Goal: Information Seeking & Learning: Check status

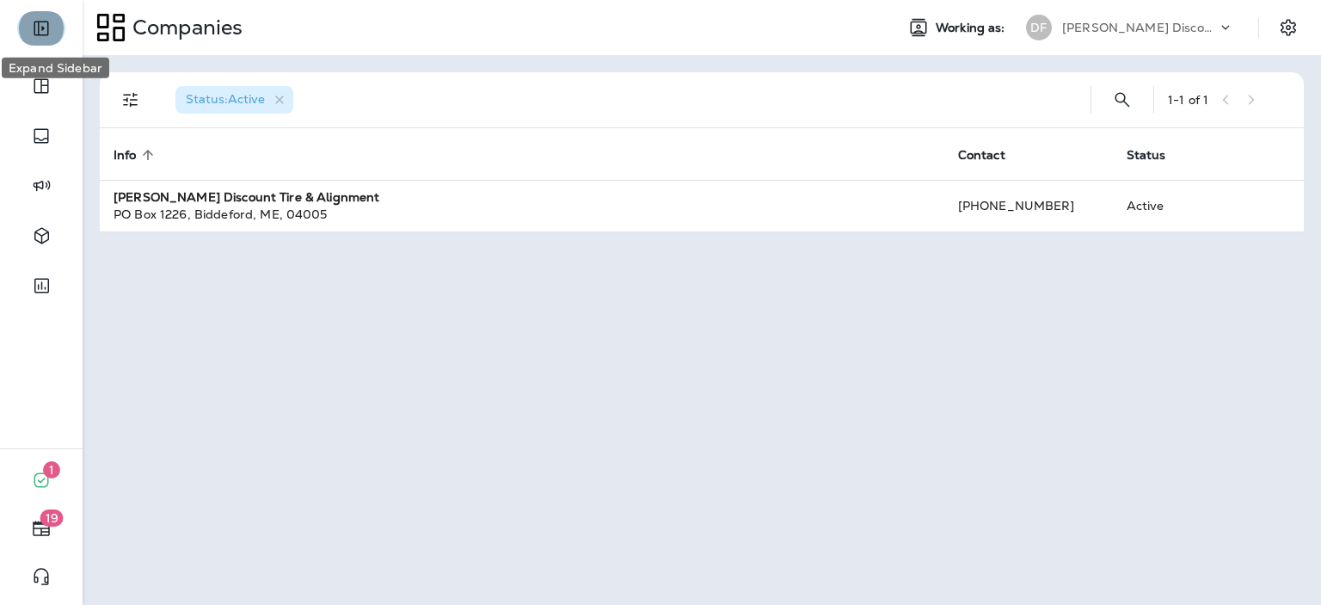
click at [42, 28] on icon "Expand Sidebar" at bounding box center [41, 29] width 15 height 15
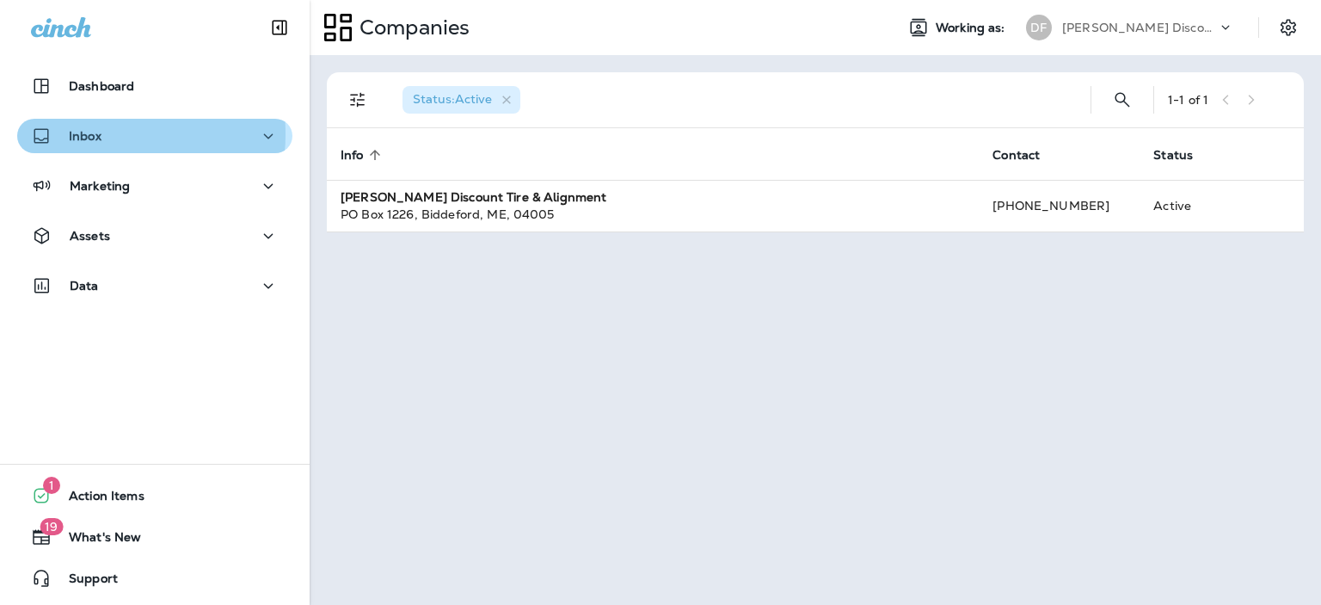
click at [89, 134] on p "Inbox" at bounding box center [85, 136] width 33 height 14
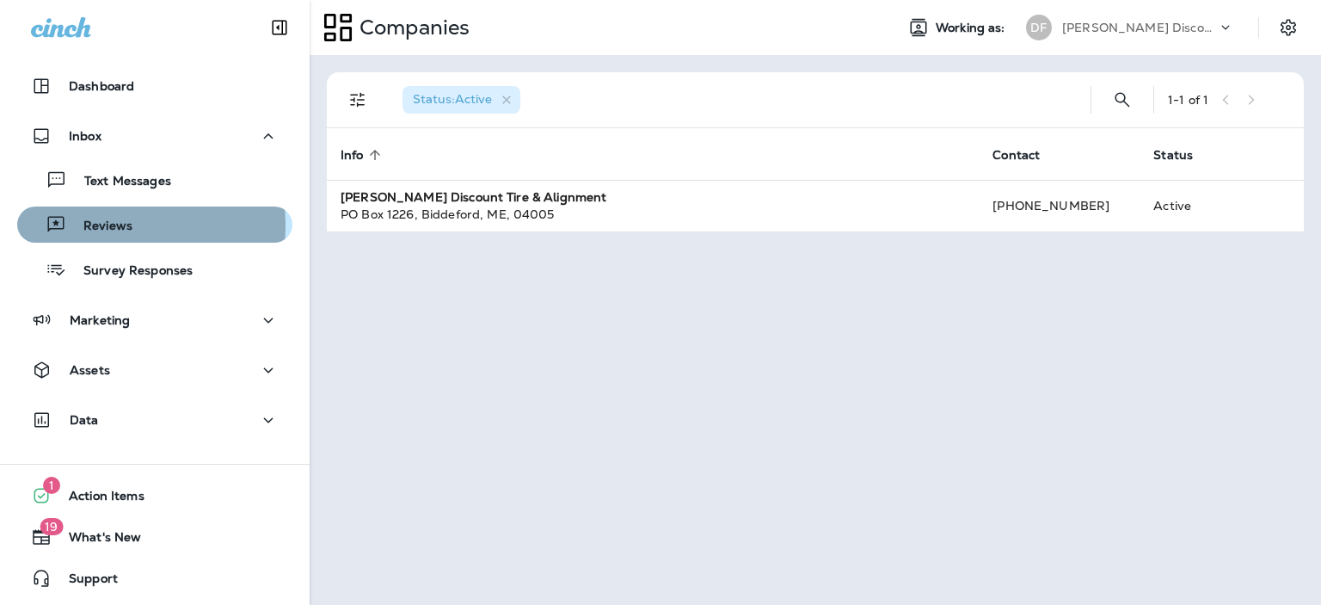
click at [97, 225] on p "Reviews" at bounding box center [99, 226] width 66 height 16
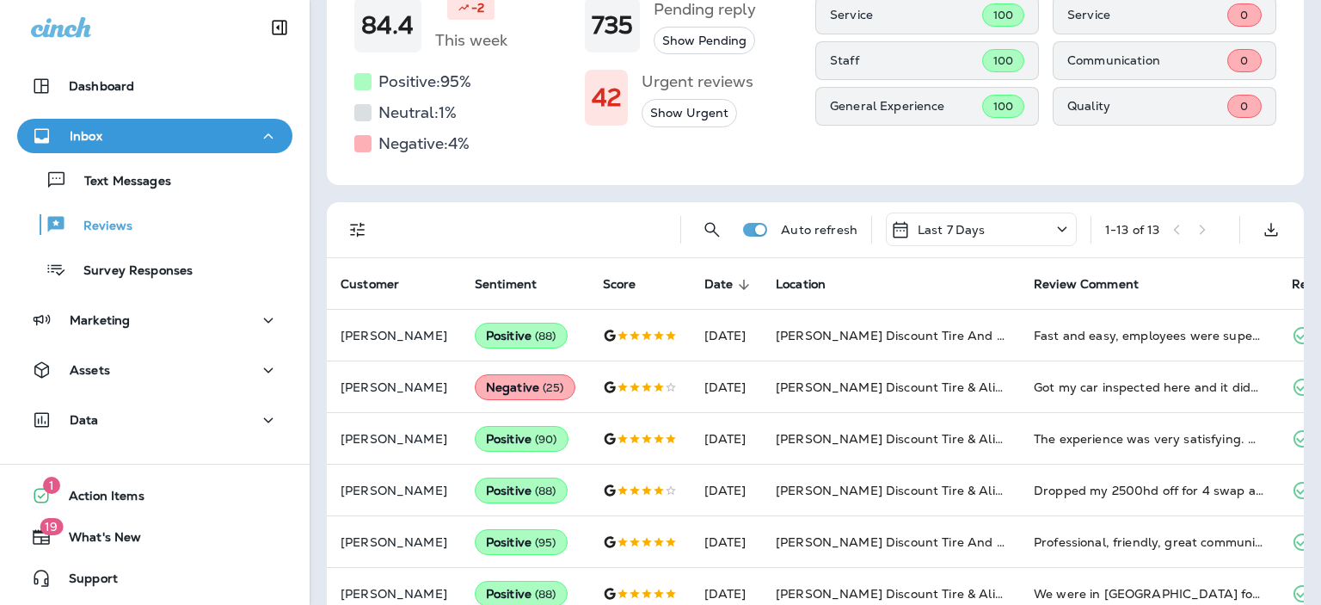
scroll to position [247, 0]
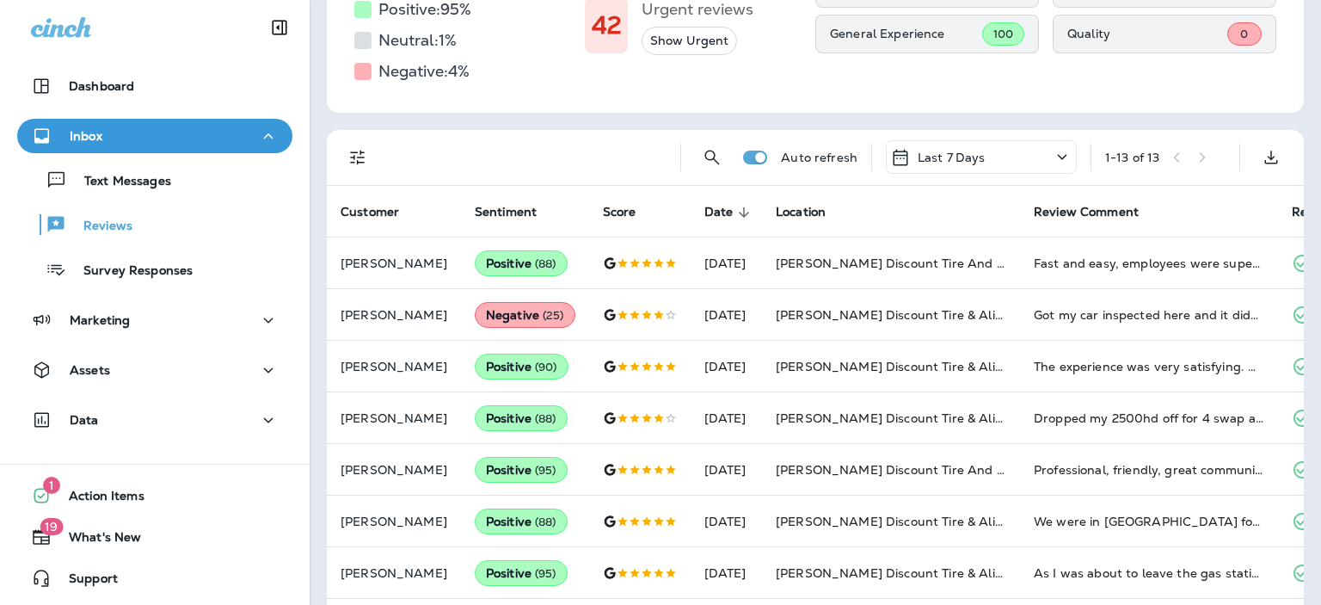
click at [1052, 157] on icon at bounding box center [1062, 157] width 21 height 22
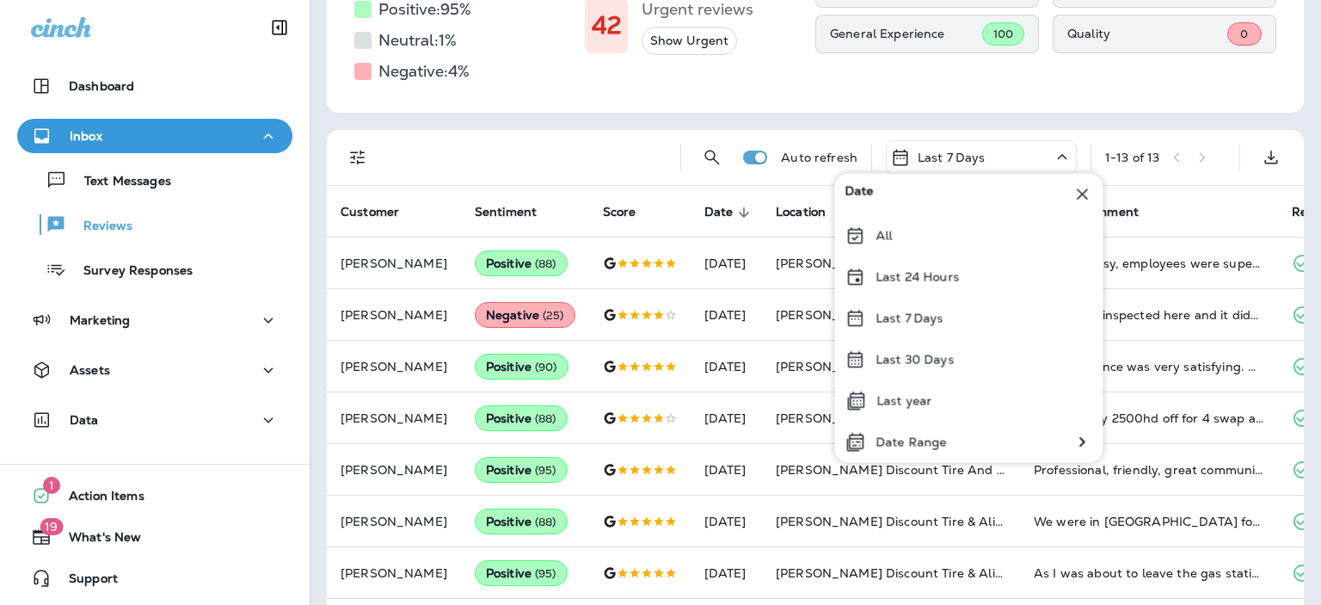
click at [918, 86] on div "Overall sentiment 84.4 -2 This week Positive: 95 % Neutral: 1 % Negative: 4 % R…" at bounding box center [815, 0] width 977 height 224
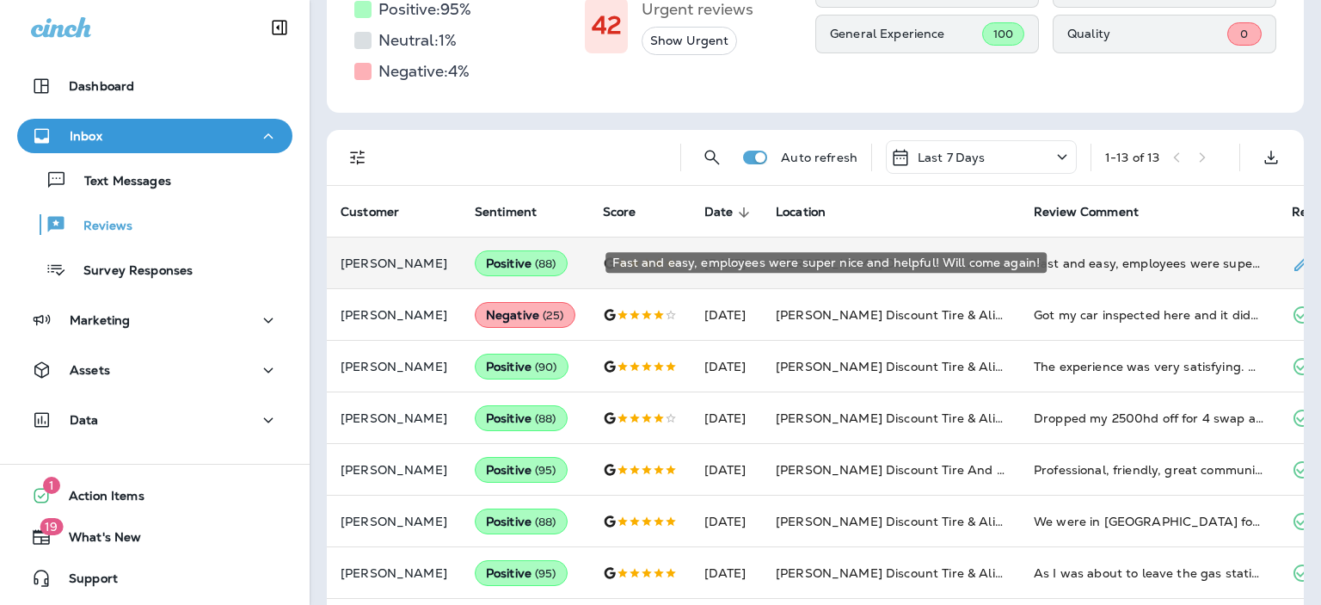
click at [1110, 260] on div "Fast and easy, employees were super nice and helpful! Will come again!" at bounding box center [1149, 263] width 230 height 17
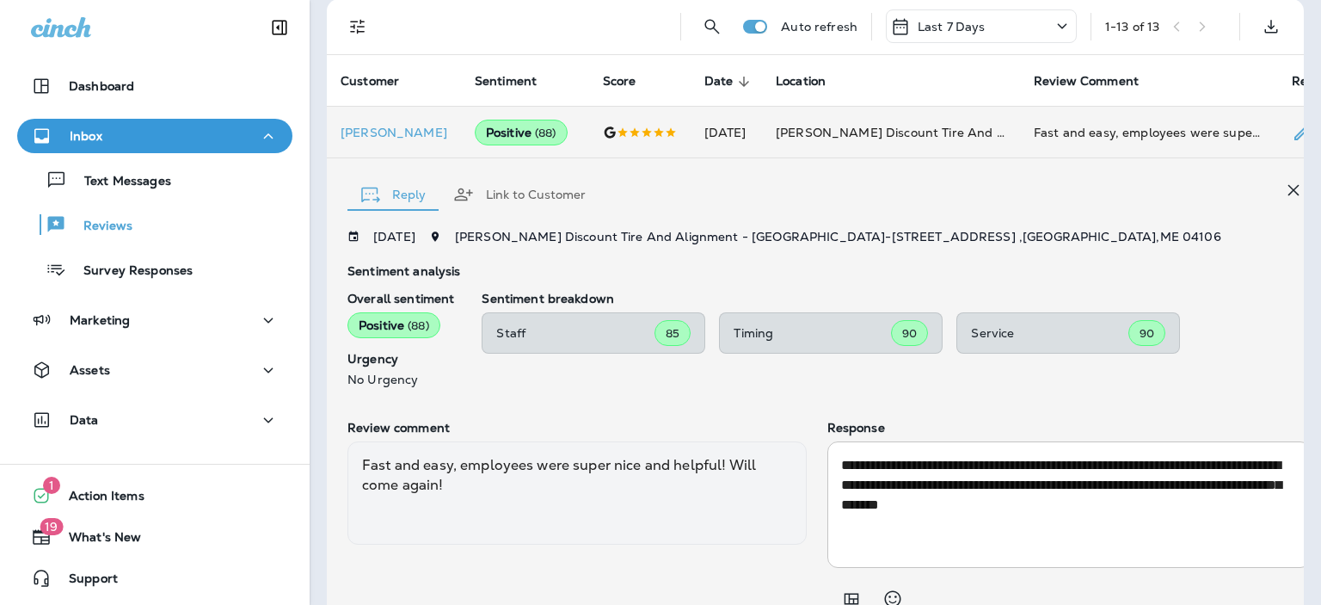
scroll to position [385, 0]
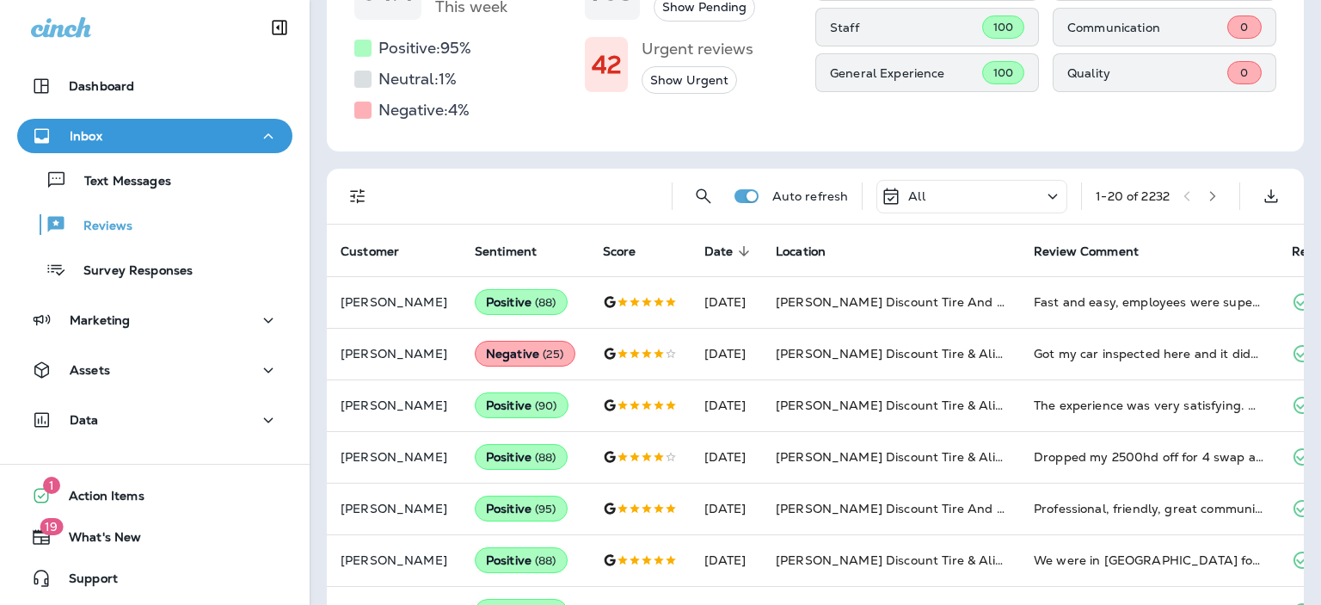
scroll to position [248, 0]
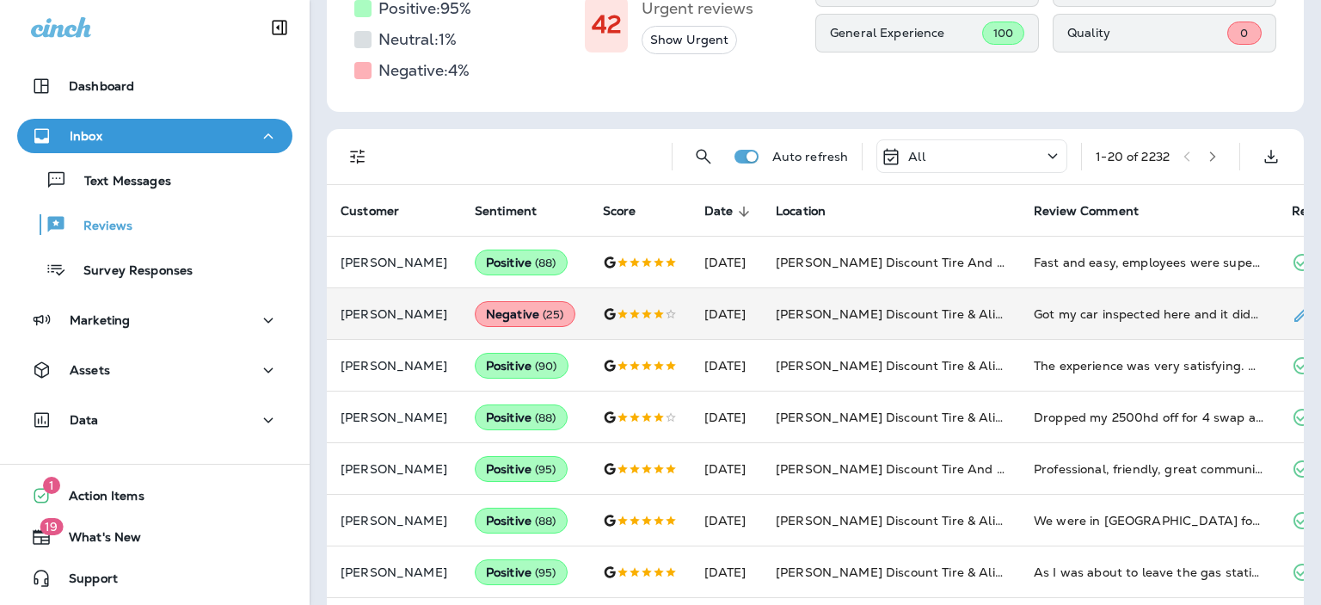
click at [417, 312] on p "[PERSON_NAME]" at bounding box center [394, 314] width 107 height 14
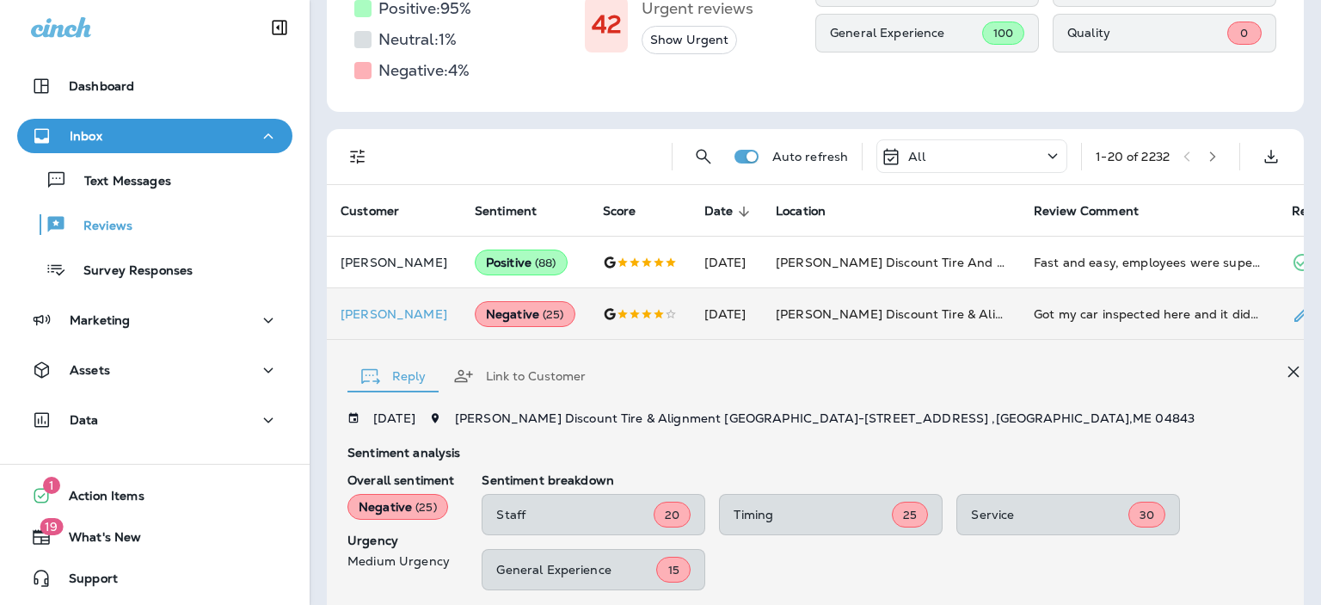
scroll to position [526, 0]
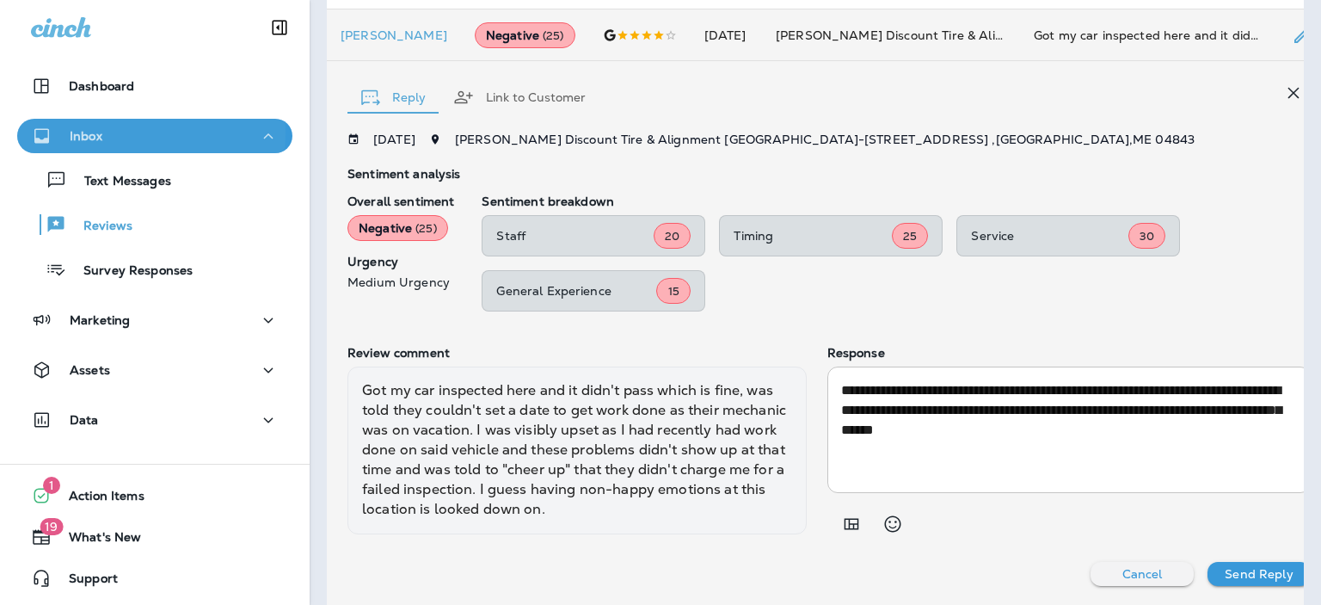
click at [86, 133] on p "Inbox" at bounding box center [86, 136] width 33 height 14
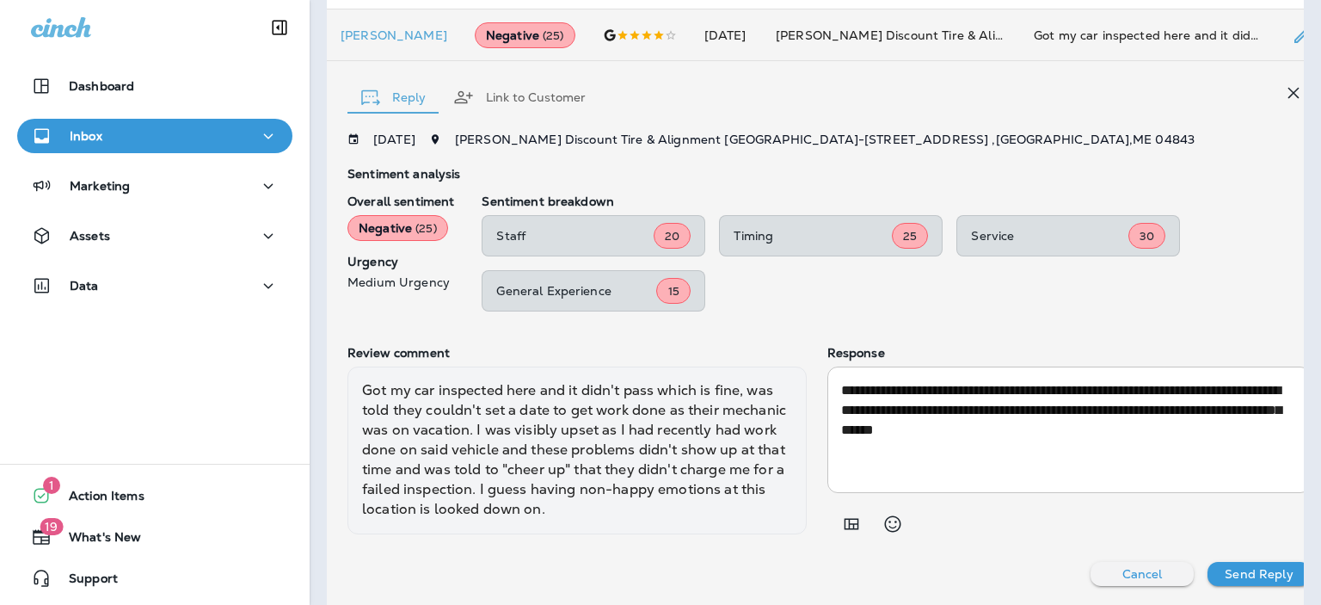
click at [86, 143] on p "Inbox" at bounding box center [86, 136] width 33 height 14
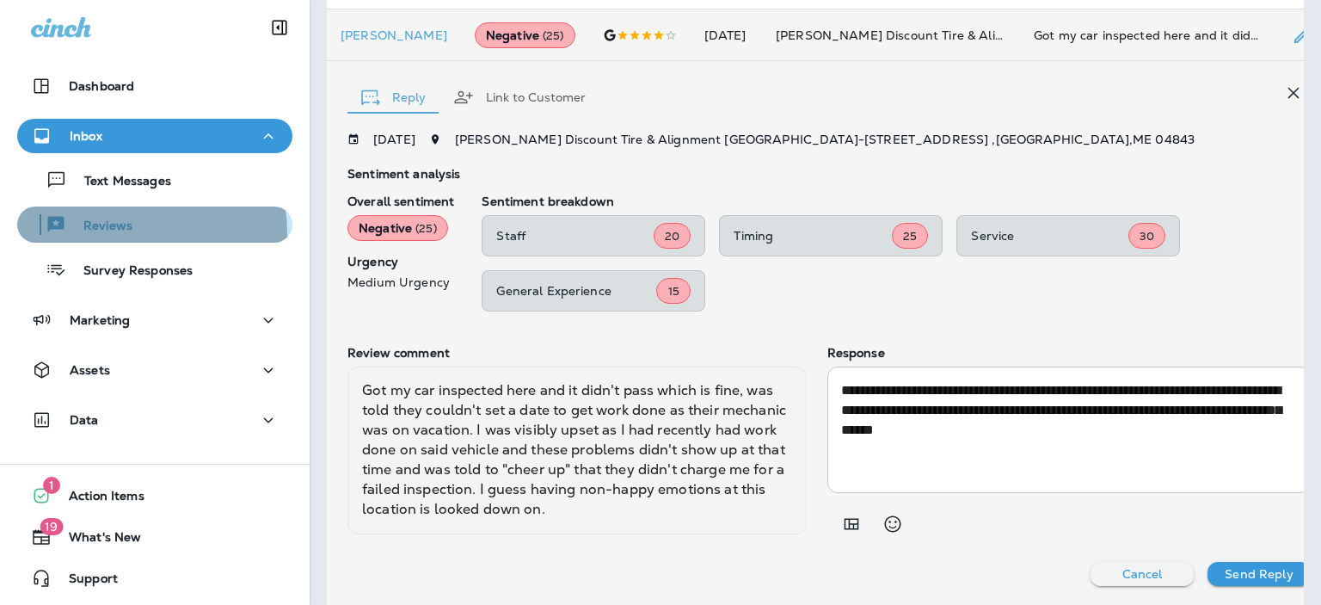
click at [100, 235] on div "Reviews" at bounding box center [78, 225] width 108 height 26
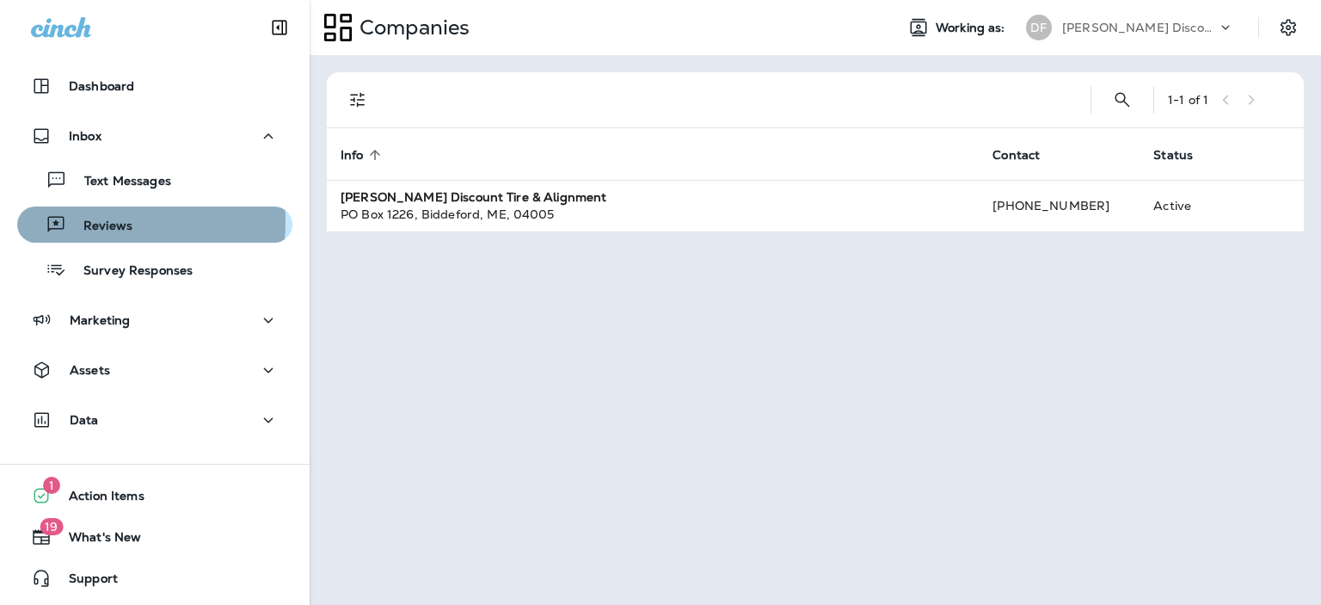
click at [94, 222] on p "Reviews" at bounding box center [99, 226] width 66 height 16
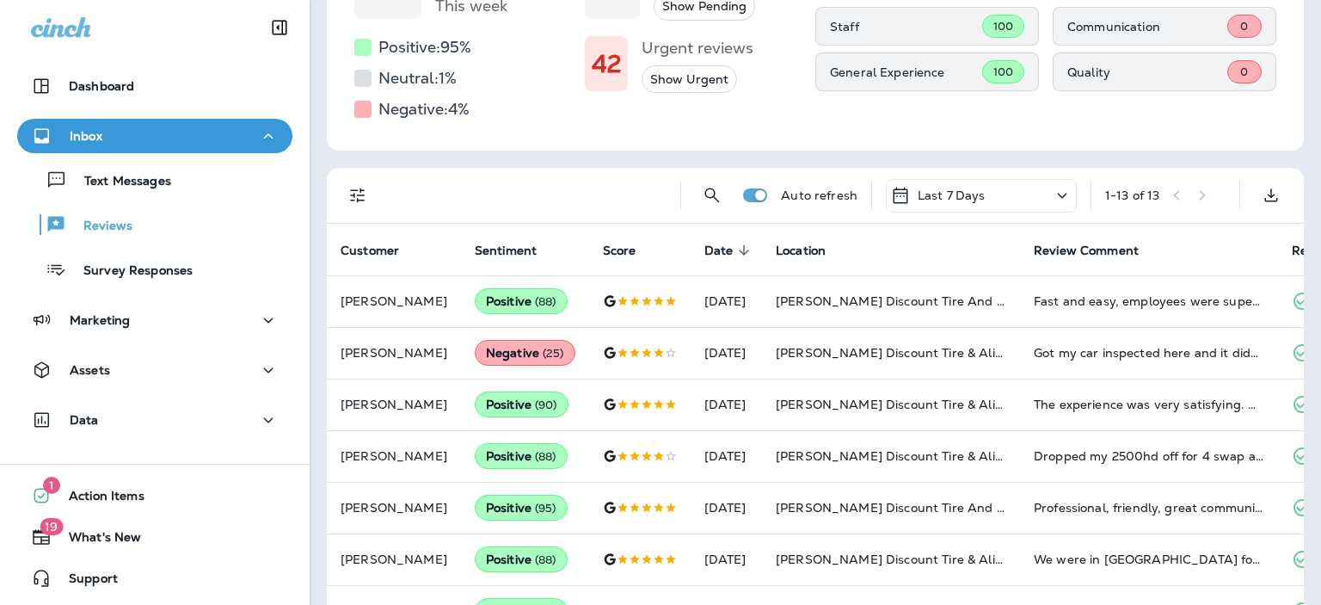
scroll to position [261, 0]
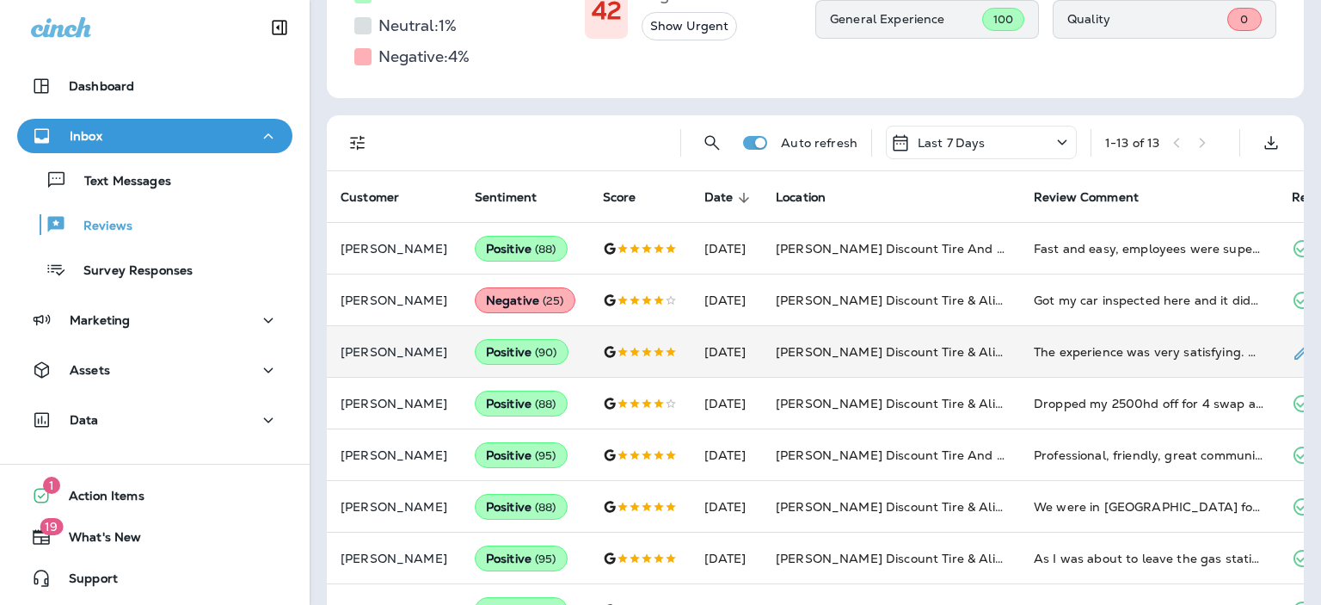
click at [367, 347] on p "[PERSON_NAME]" at bounding box center [394, 352] width 107 height 14
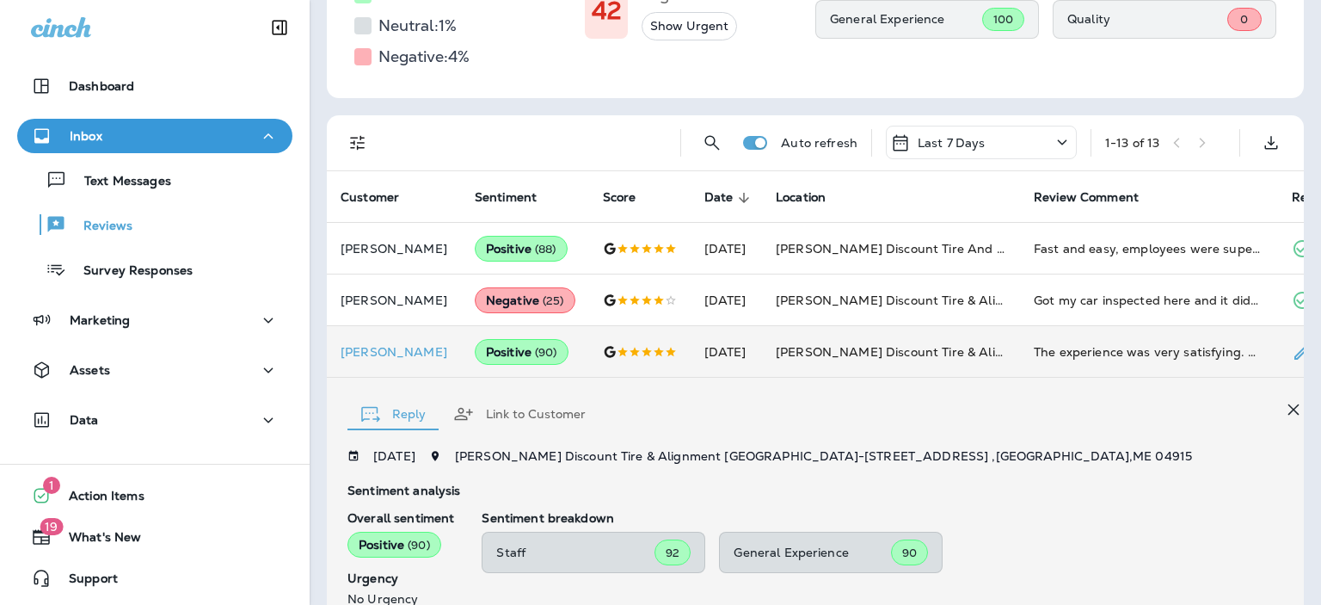
scroll to position [556, 0]
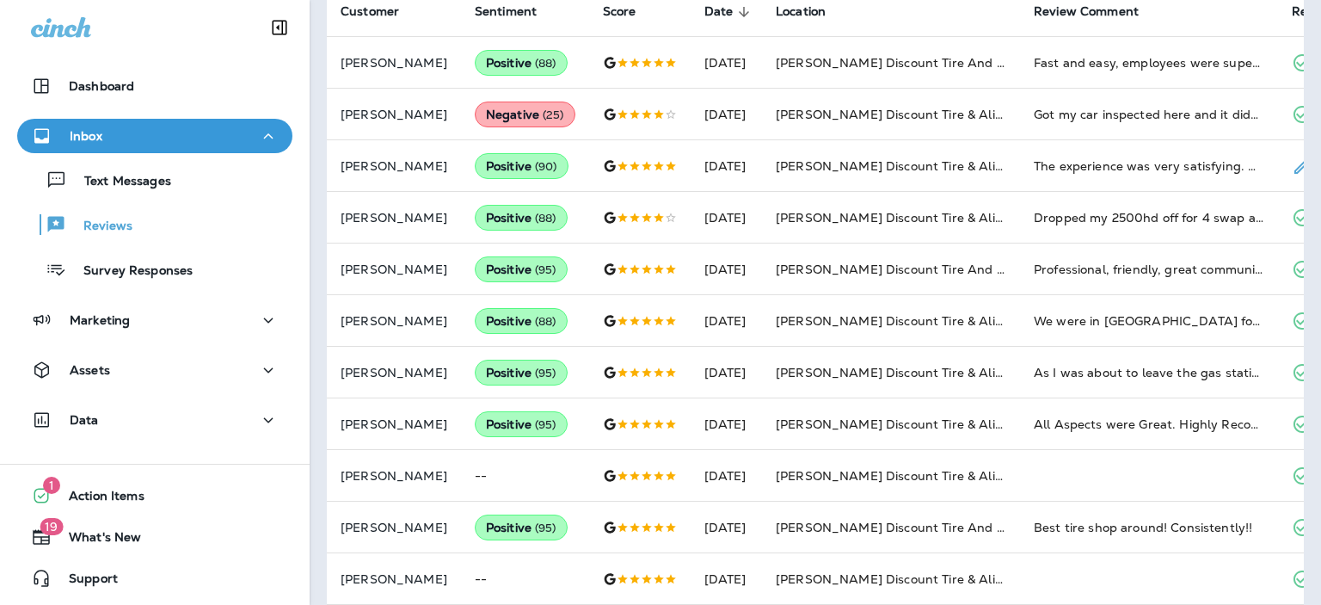
scroll to position [451, 0]
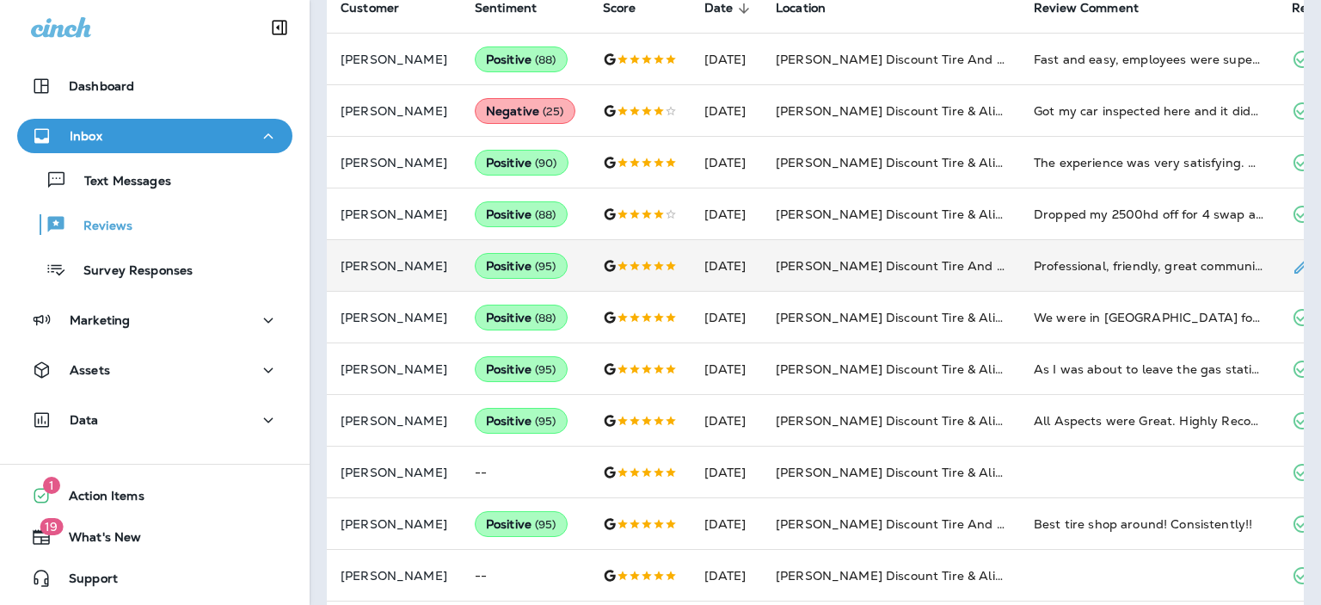
click at [402, 260] on p "[PERSON_NAME]" at bounding box center [394, 266] width 107 height 14
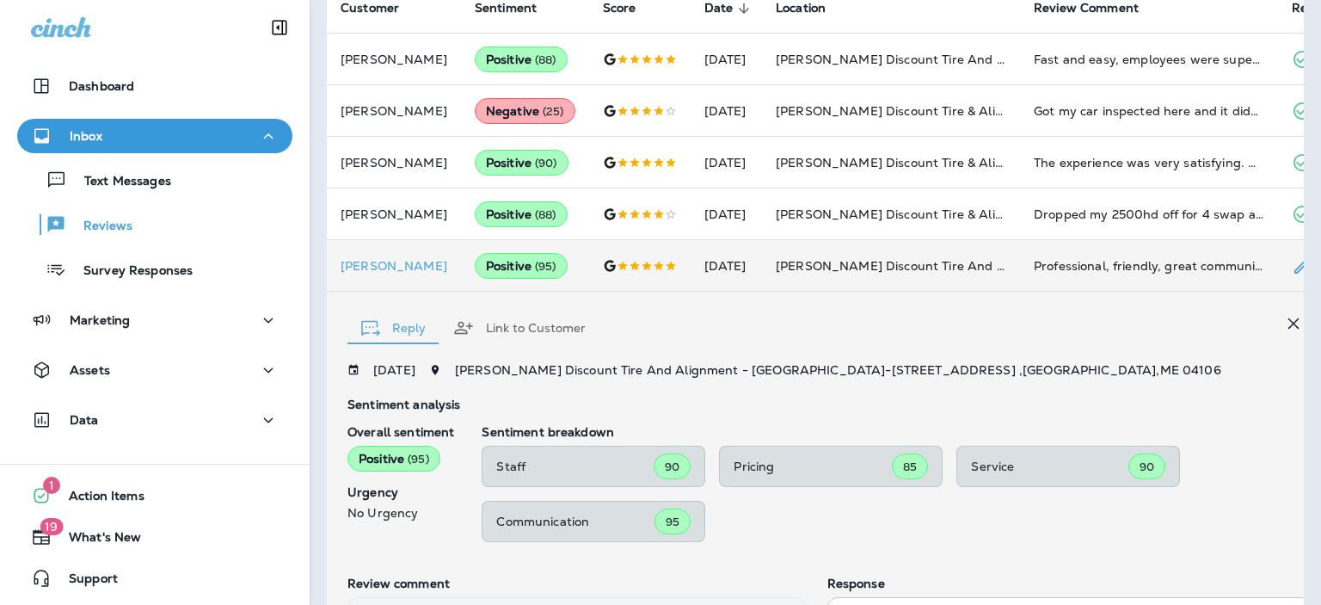
scroll to position [681, 0]
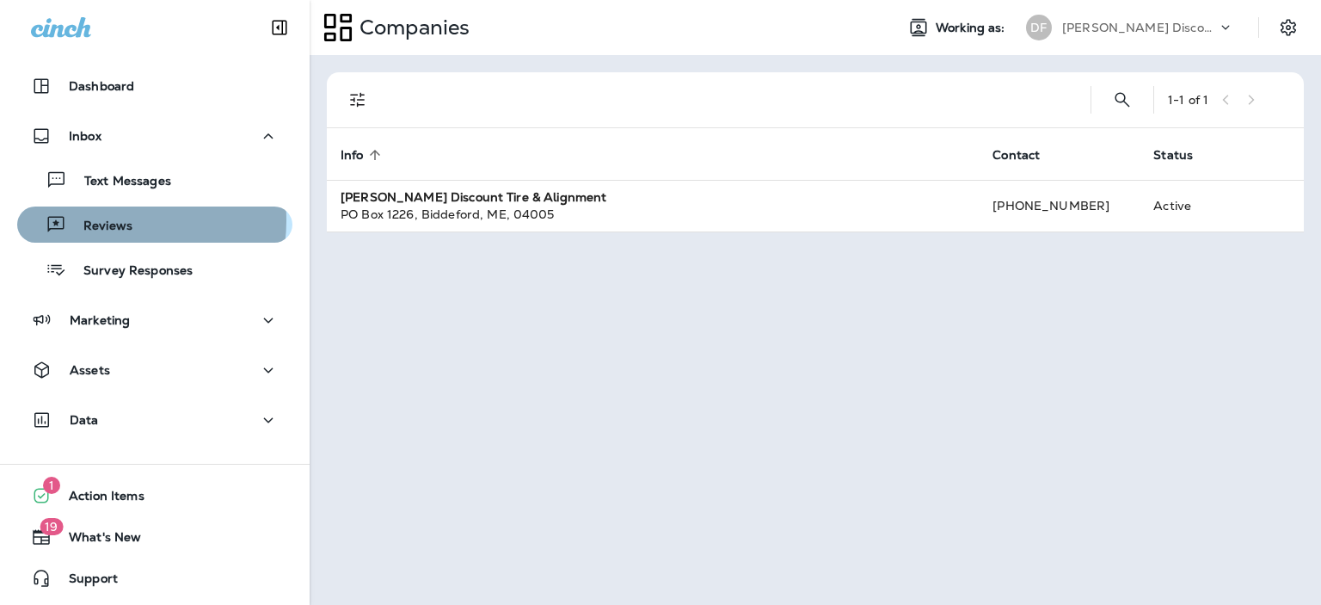
click at [107, 220] on p "Reviews" at bounding box center [99, 226] width 66 height 16
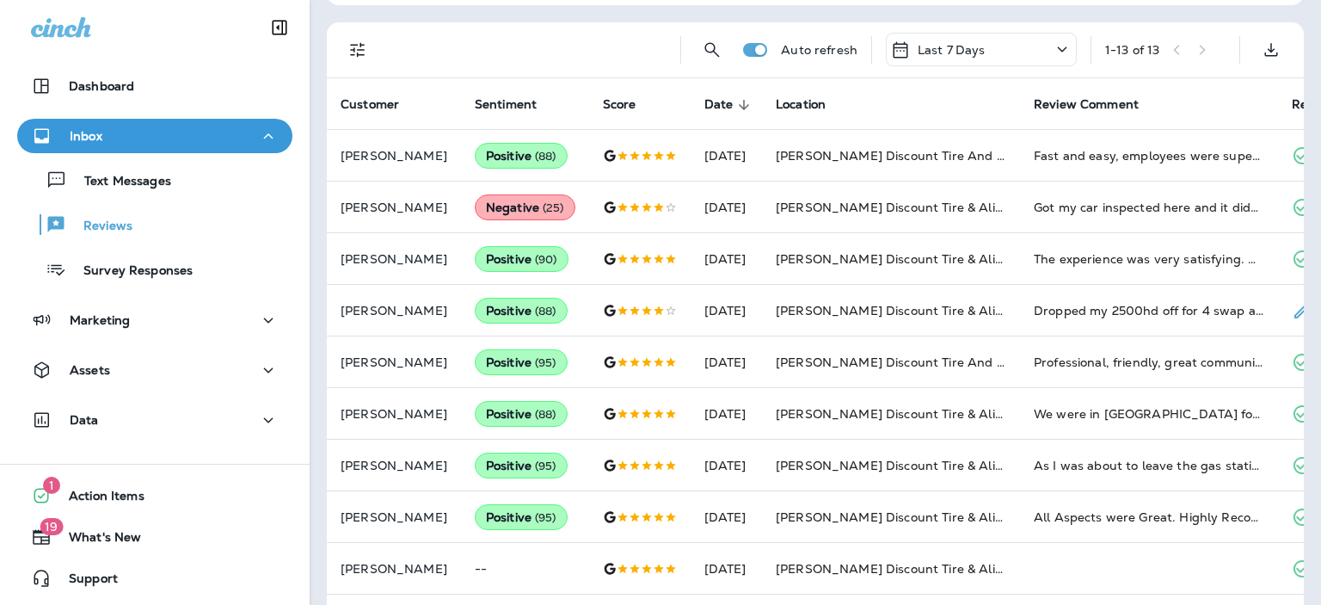
scroll to position [390, 0]
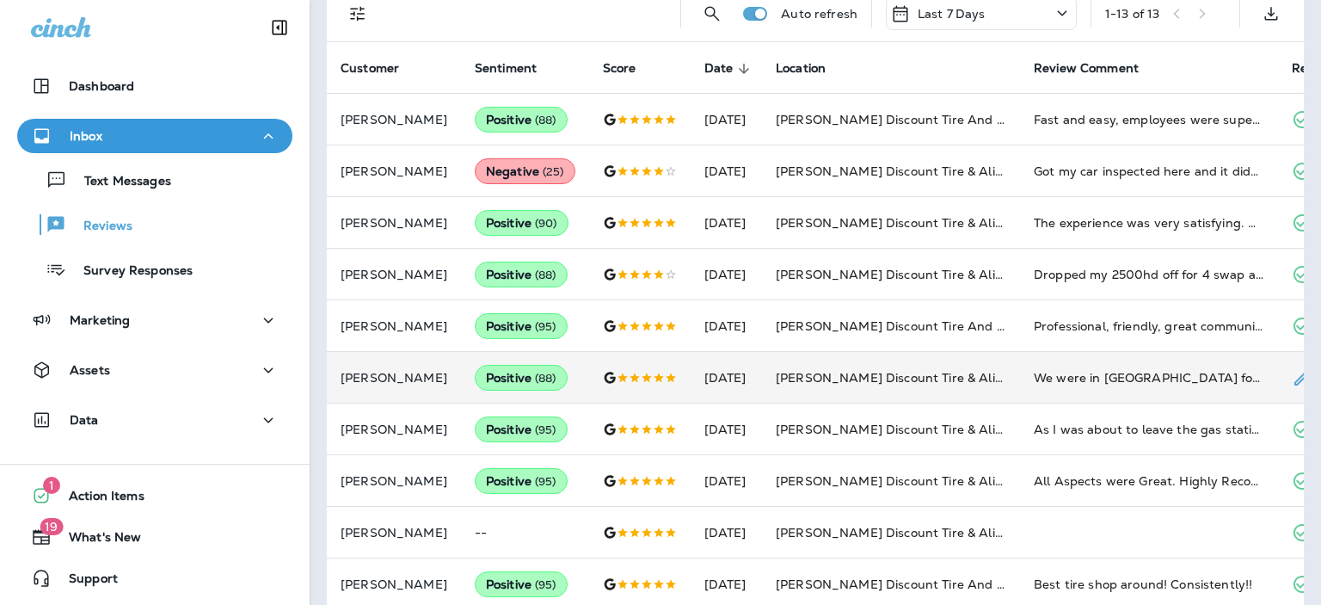
click at [371, 374] on p "[PERSON_NAME]" at bounding box center [394, 378] width 107 height 14
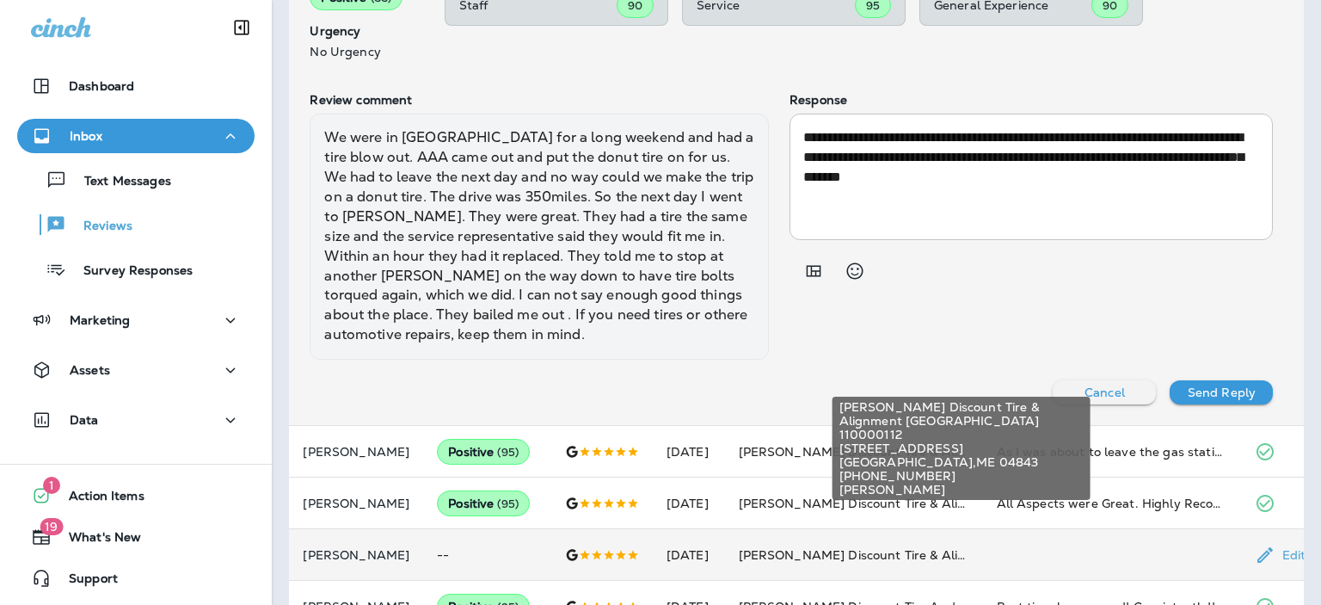
scroll to position [977, 0]
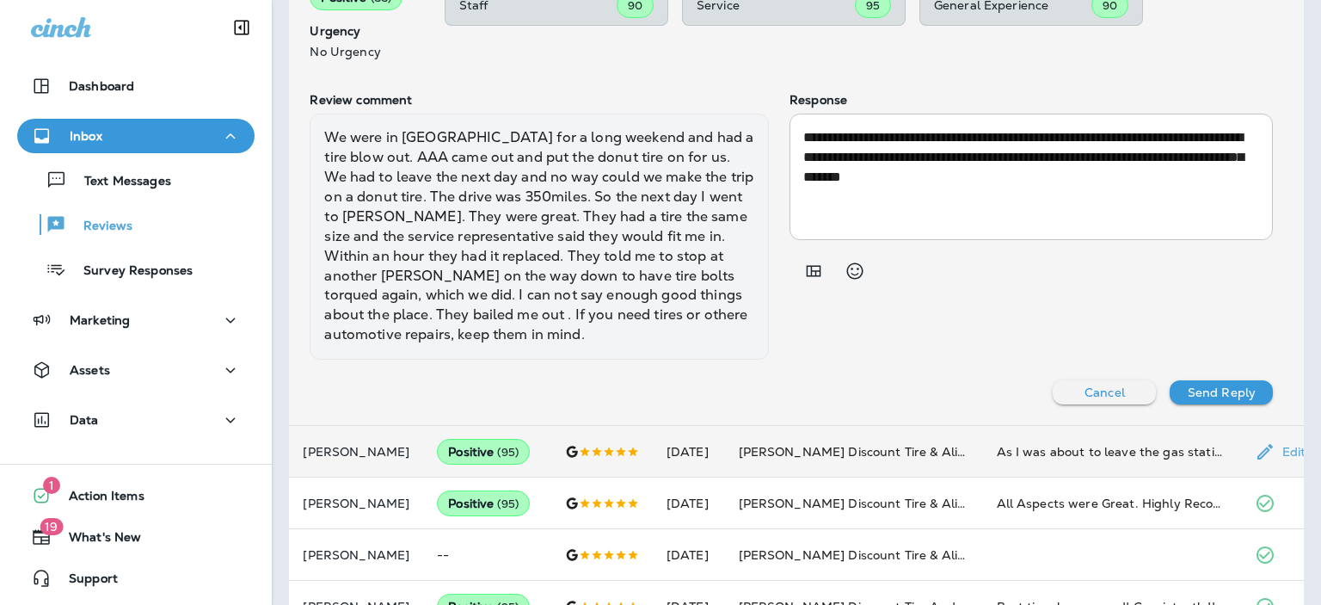
click at [379, 445] on p "[PERSON_NAME]" at bounding box center [356, 452] width 107 height 14
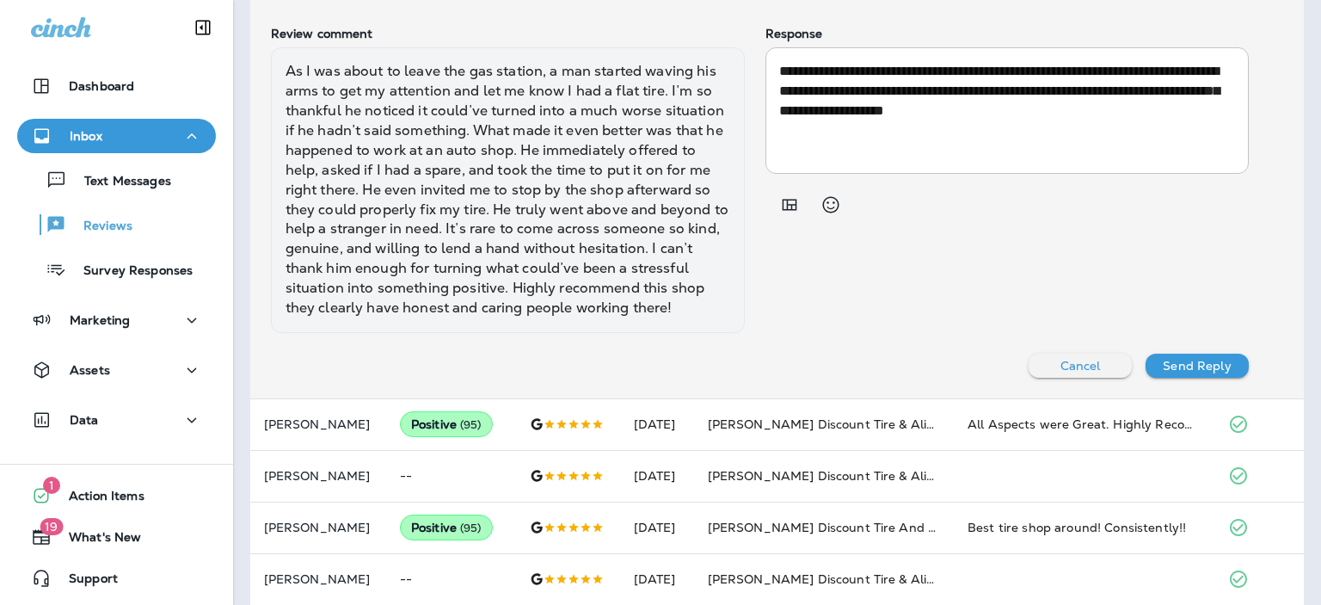
scroll to position [0, 33]
click at [199, 26] on icon "Collapse Sidebar" at bounding box center [203, 27] width 21 height 21
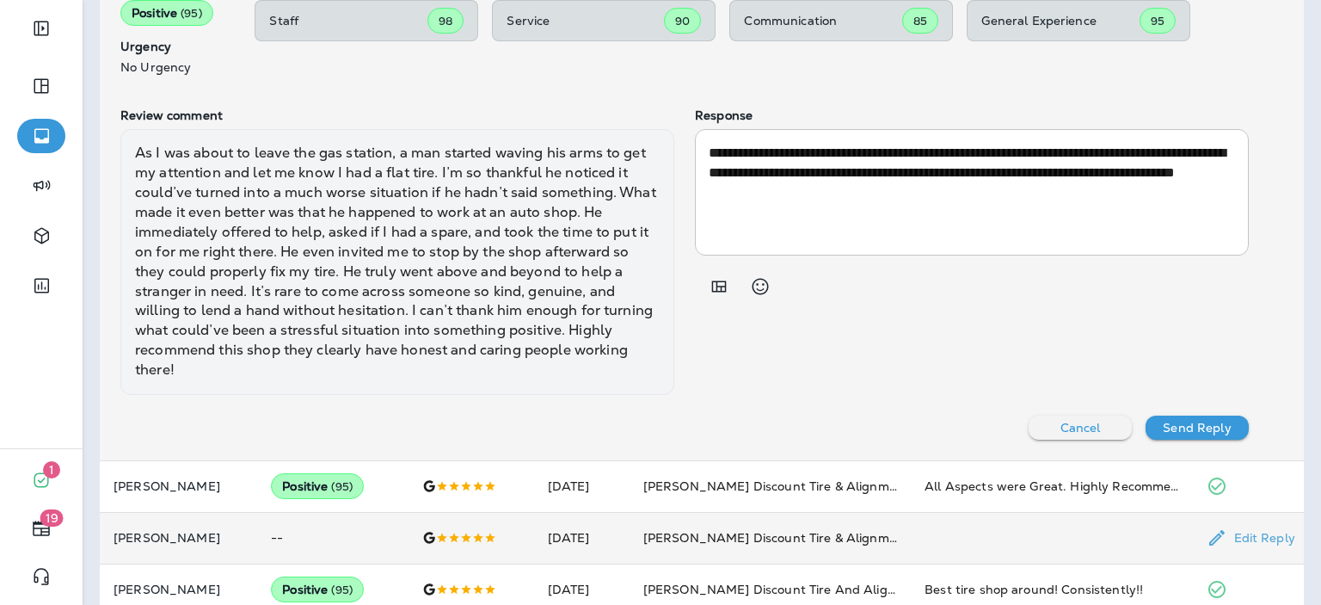
scroll to position [999, 0]
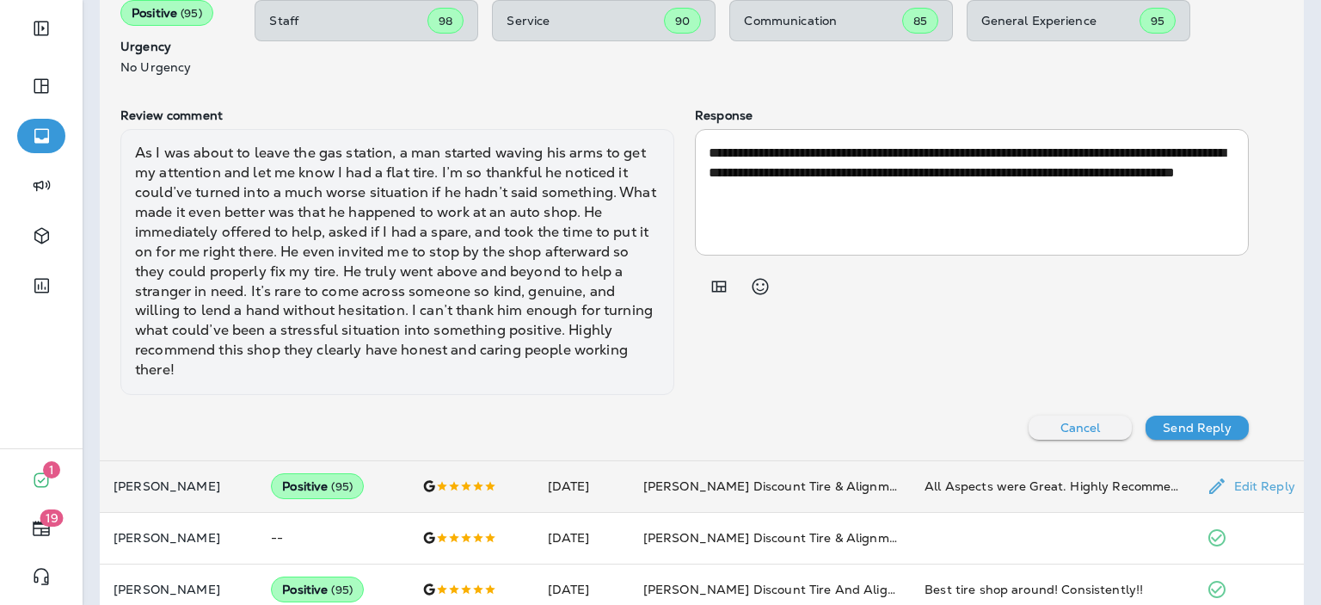
click at [158, 485] on p "[PERSON_NAME]" at bounding box center [179, 486] width 130 height 14
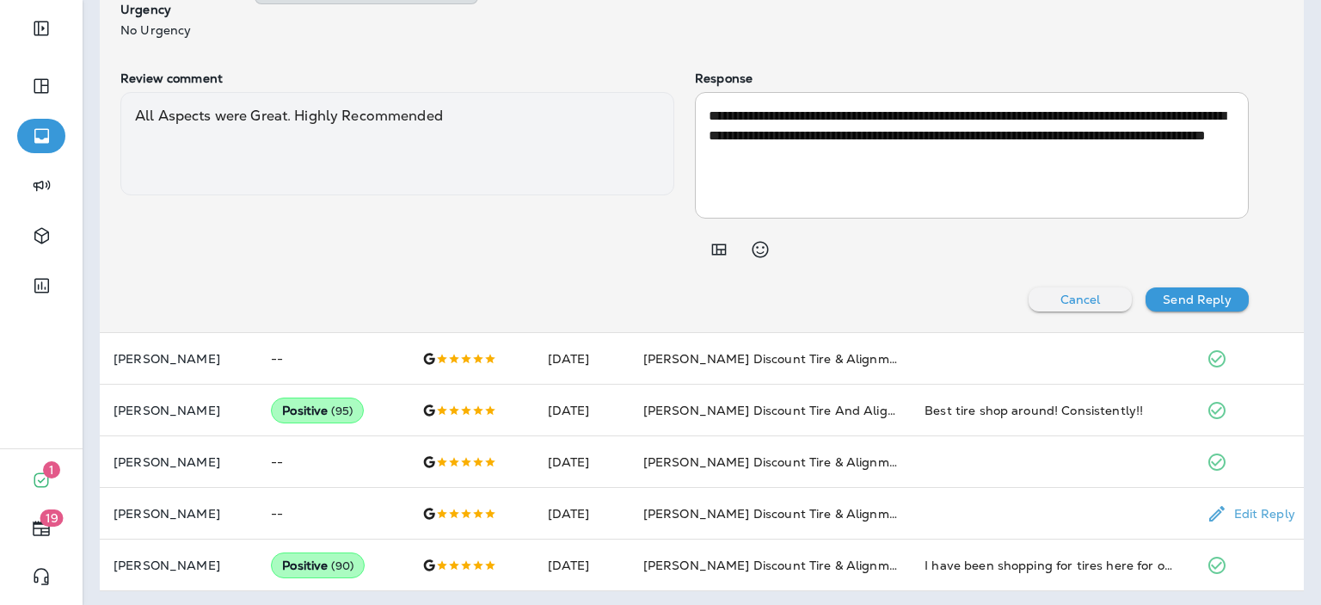
scroll to position [1090, 0]
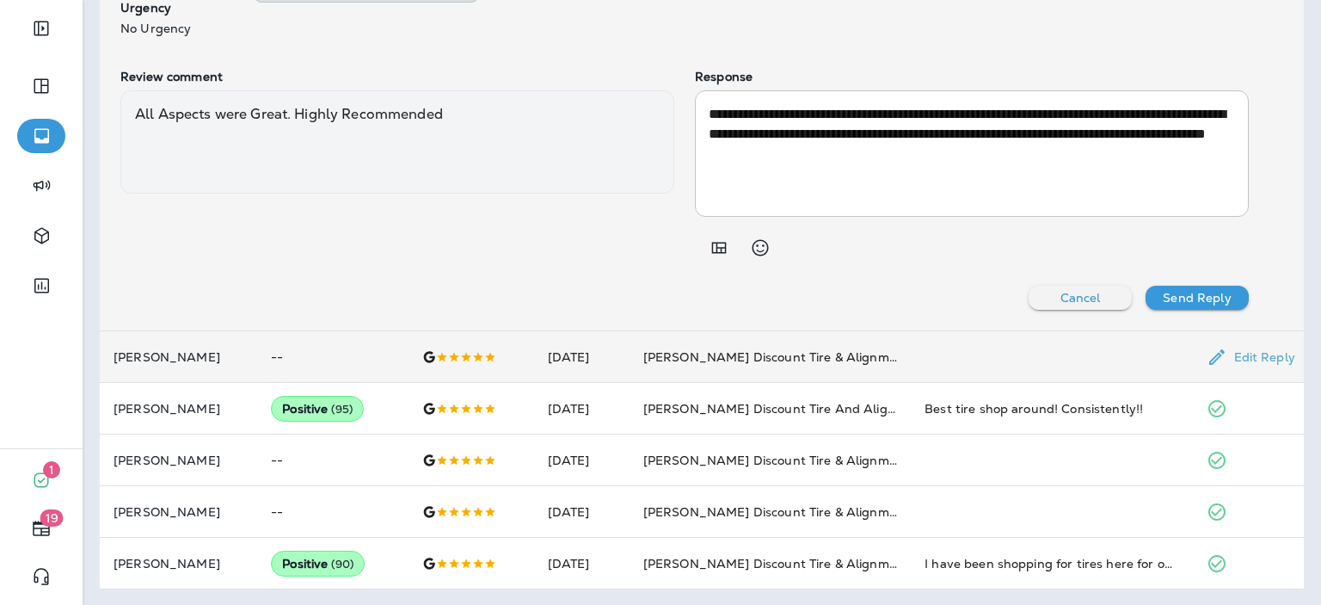
click at [162, 354] on p "[PERSON_NAME]" at bounding box center [179, 357] width 130 height 14
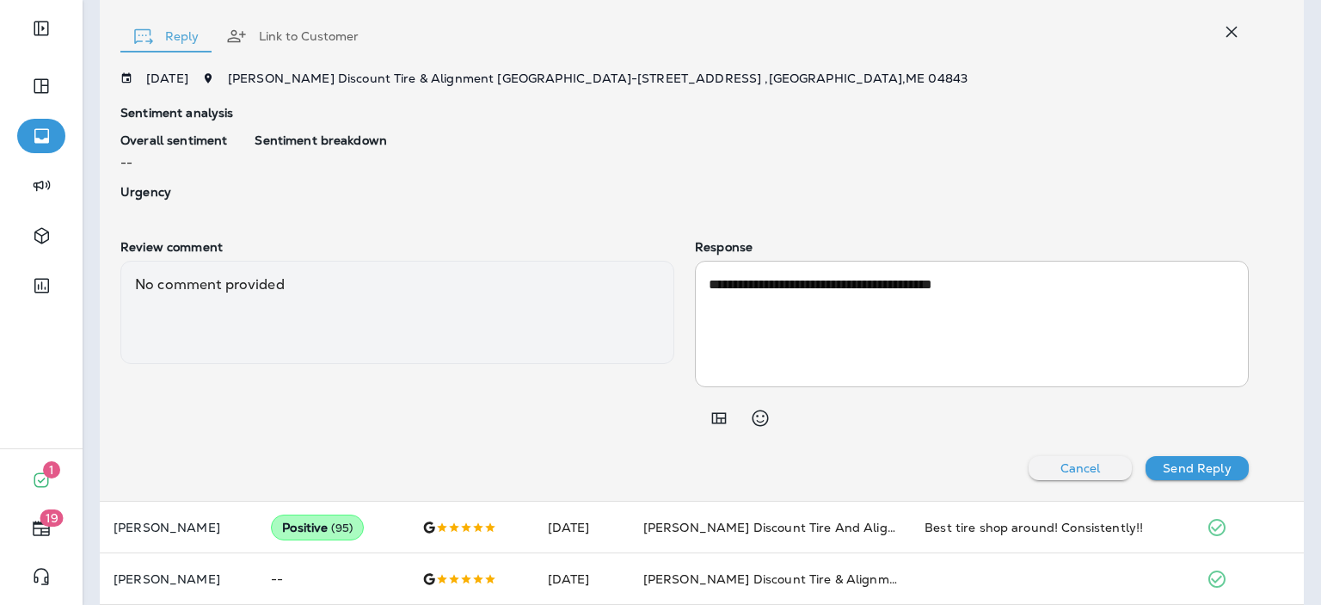
scroll to position [1068, 0]
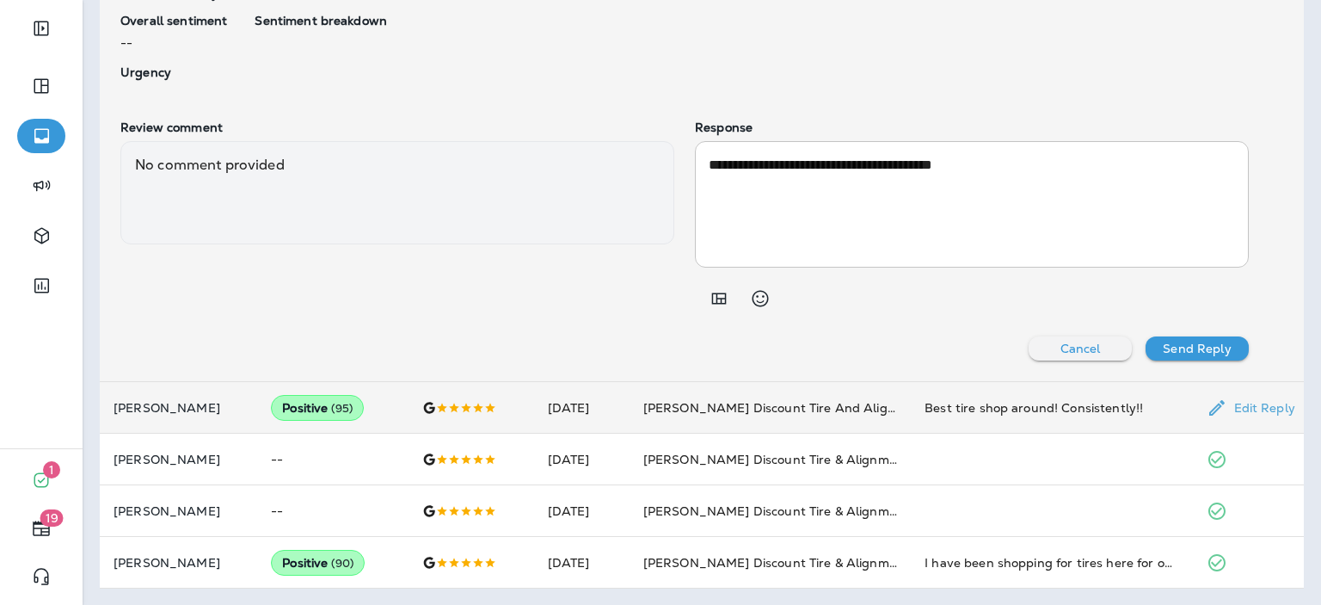
click at [149, 402] on p "[PERSON_NAME]" at bounding box center [179, 408] width 130 height 14
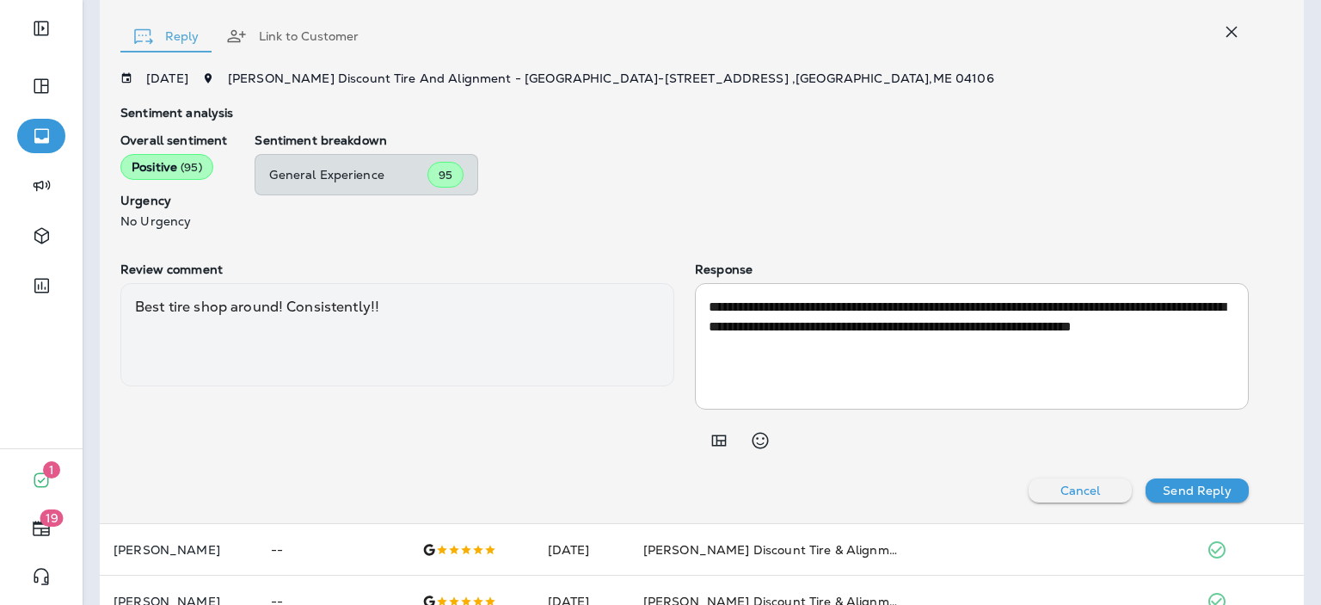
scroll to position [1090, 0]
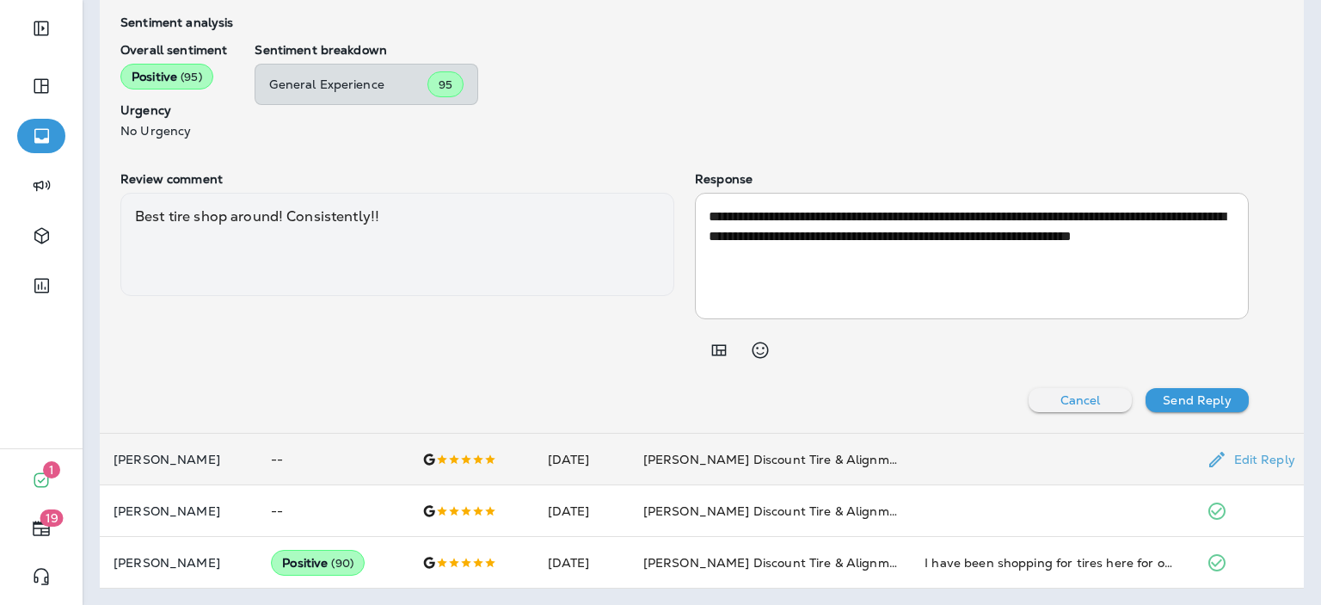
click at [146, 469] on td "[PERSON_NAME]" at bounding box center [178, 459] width 157 height 52
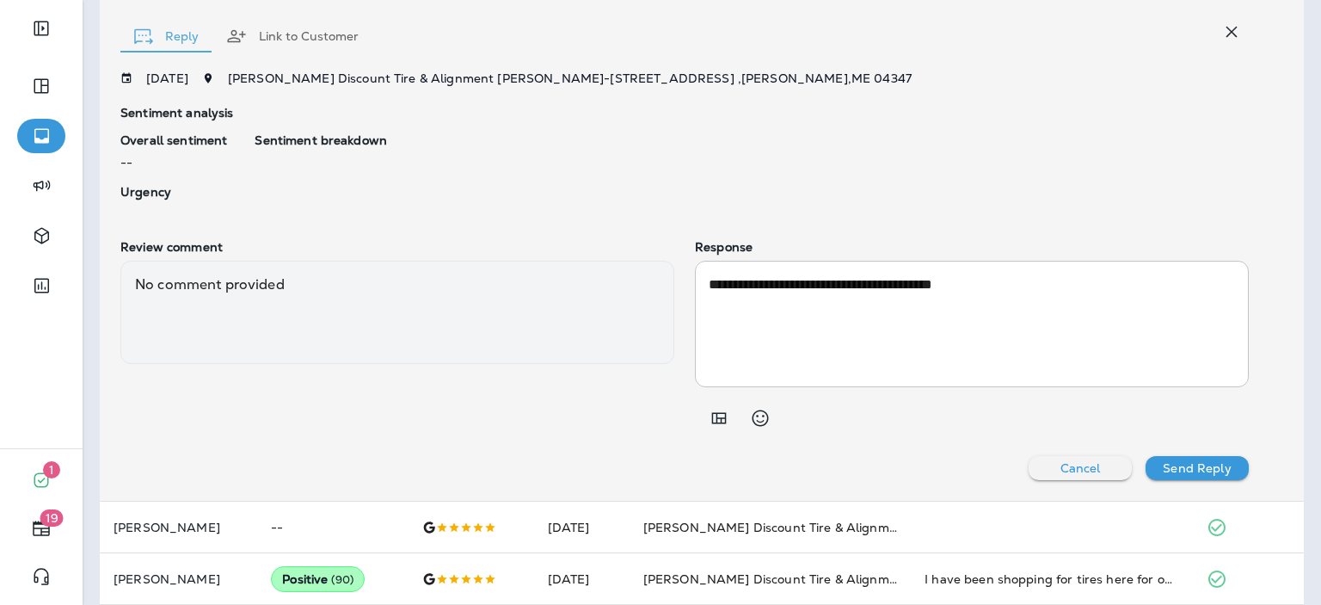
scroll to position [1068, 0]
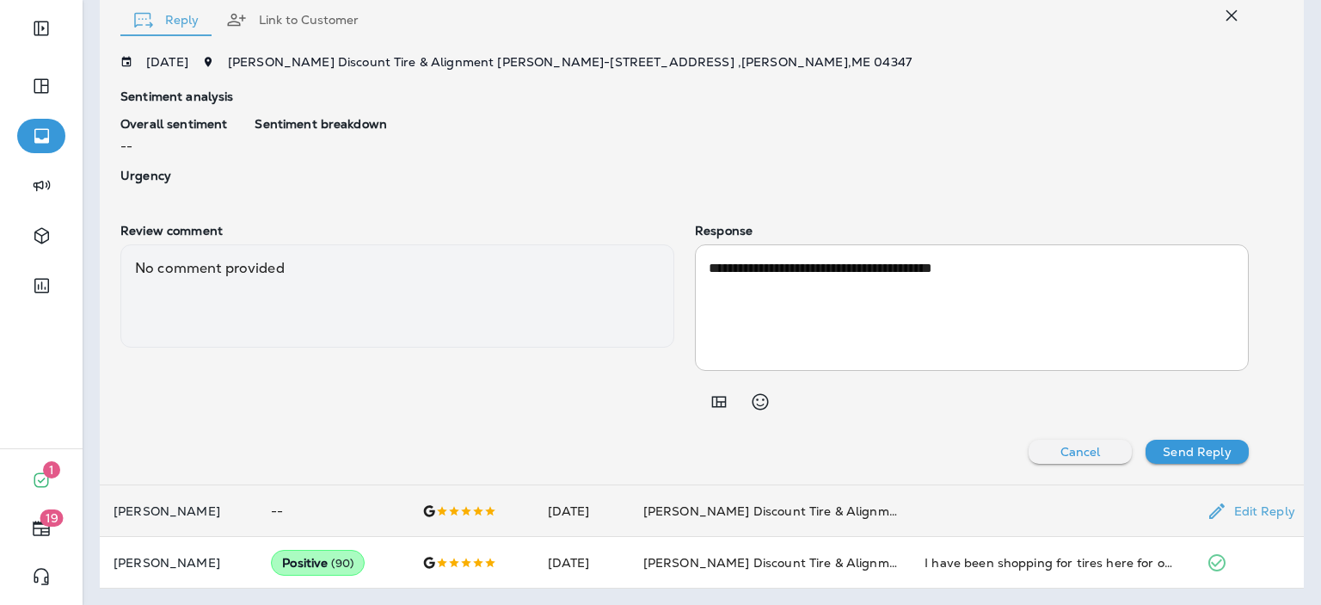
click at [139, 509] on p "[PERSON_NAME]" at bounding box center [179, 511] width 130 height 14
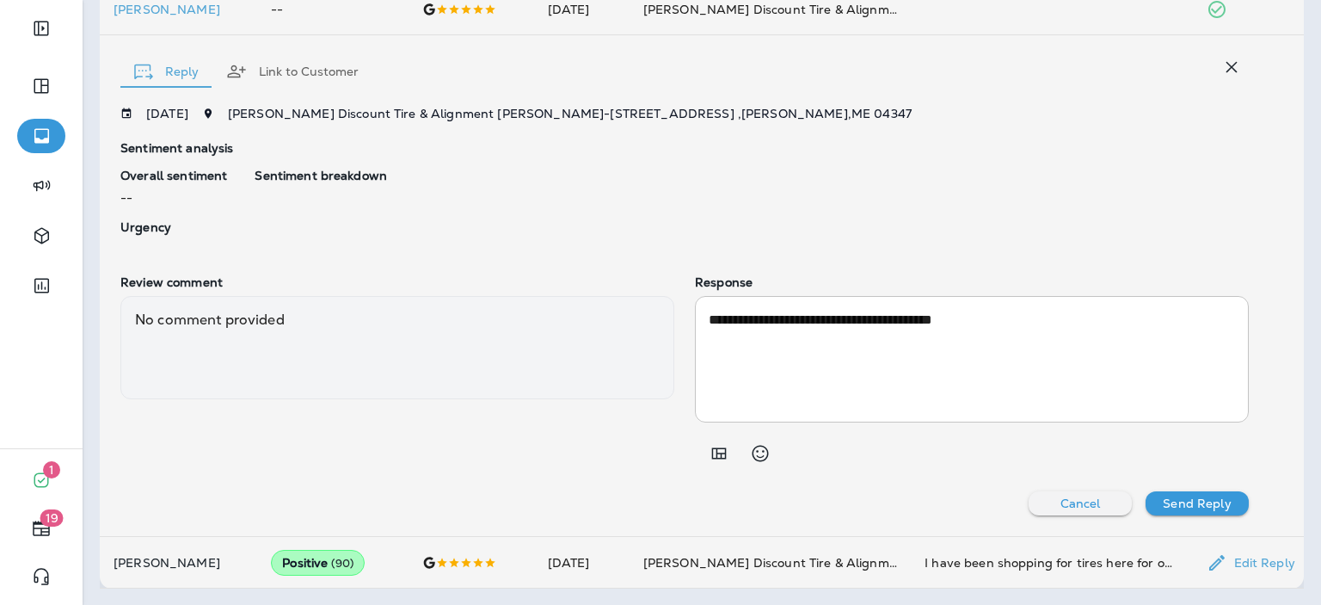
click at [144, 562] on p "[PERSON_NAME]" at bounding box center [179, 563] width 130 height 14
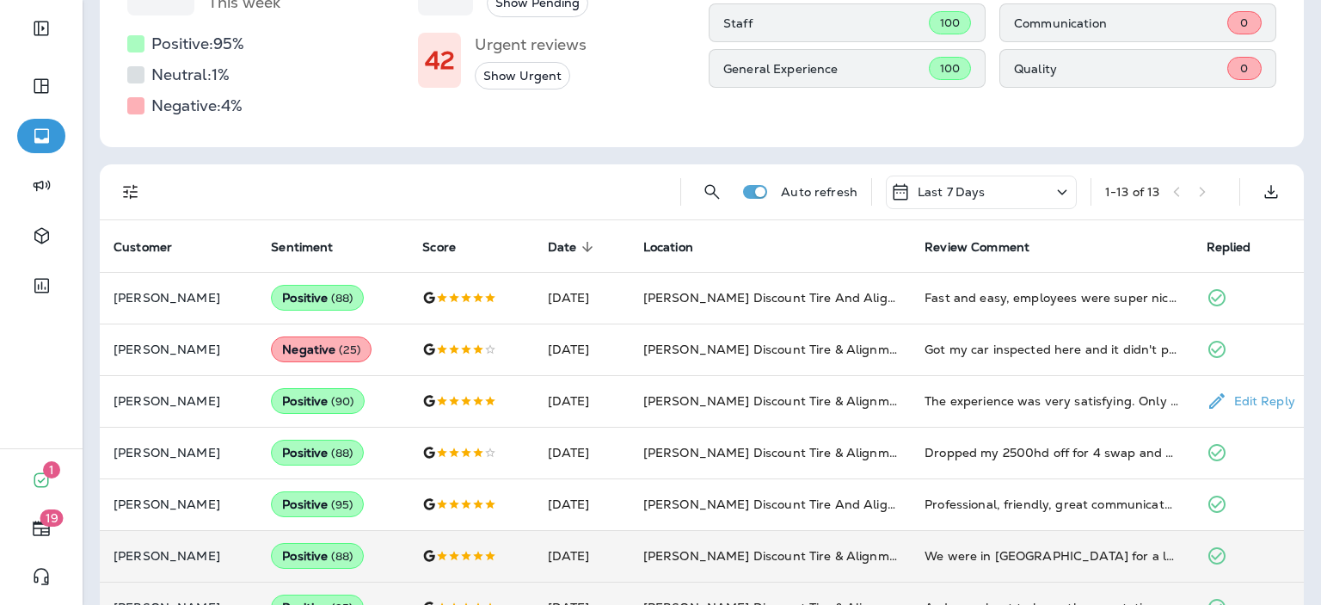
scroll to position [0, 0]
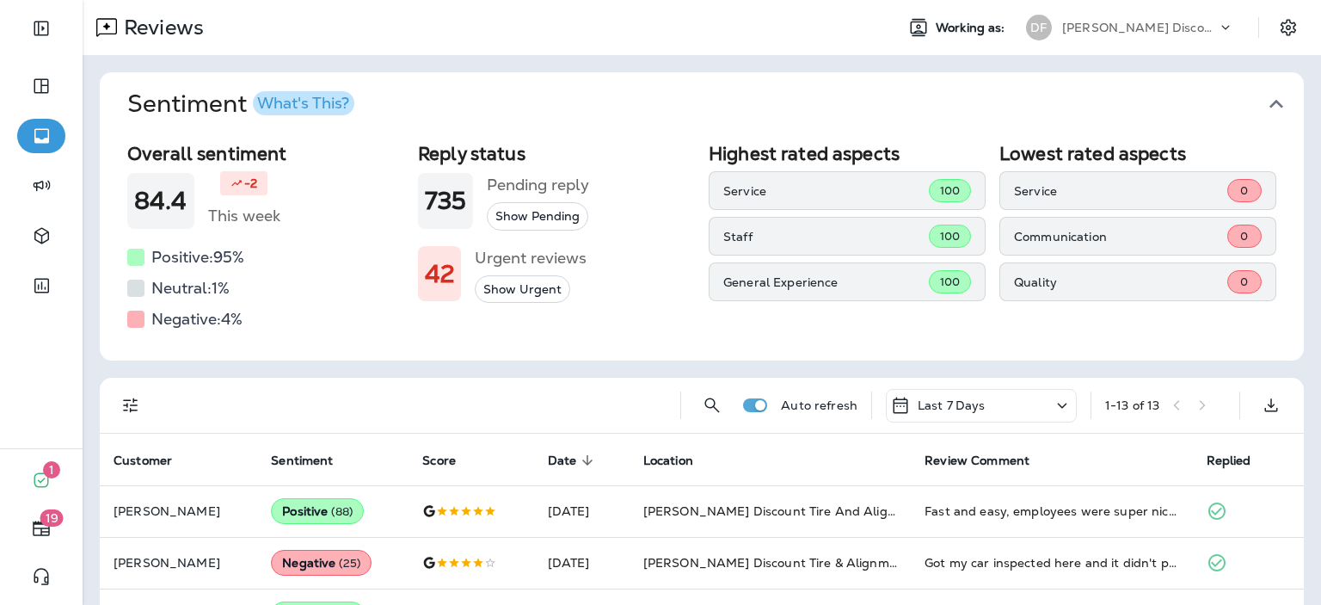
click at [980, 398] on div "Last 7 Days" at bounding box center [981, 406] width 191 height 34
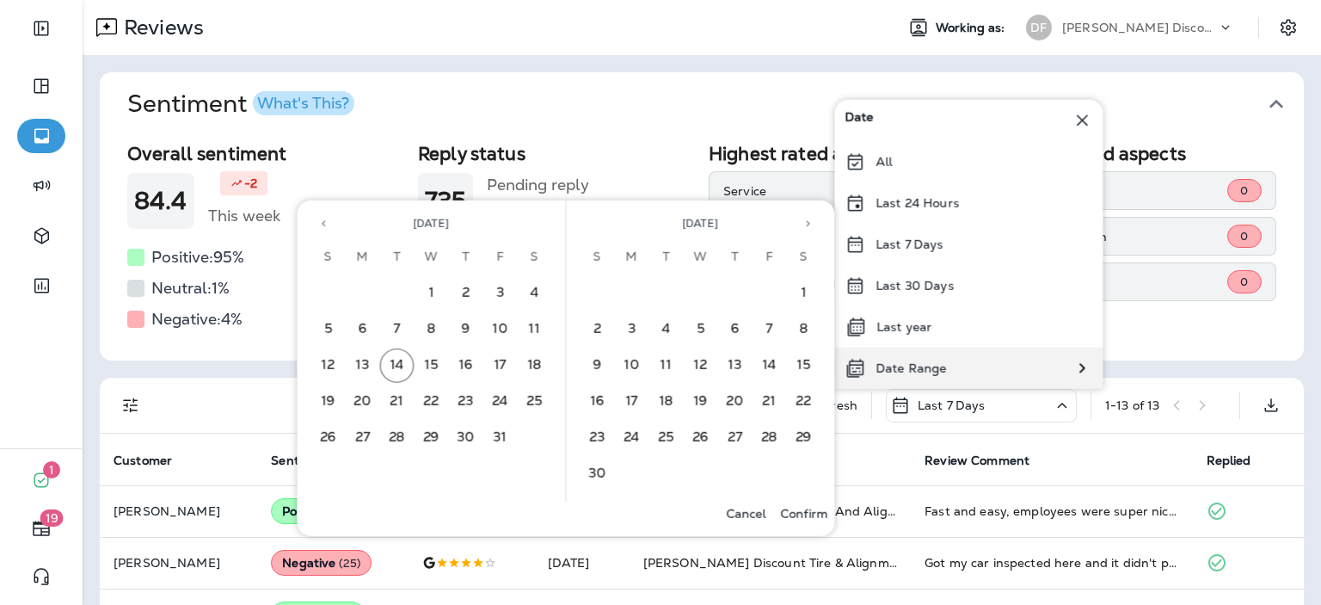
click at [906, 376] on div "Date Range" at bounding box center [895, 367] width 122 height 41
click at [398, 357] on button "14" at bounding box center [397, 365] width 34 height 34
click at [437, 288] on button "1" at bounding box center [432, 293] width 34 height 34
click at [320, 221] on icon "Previous month" at bounding box center [323, 224] width 12 height 12
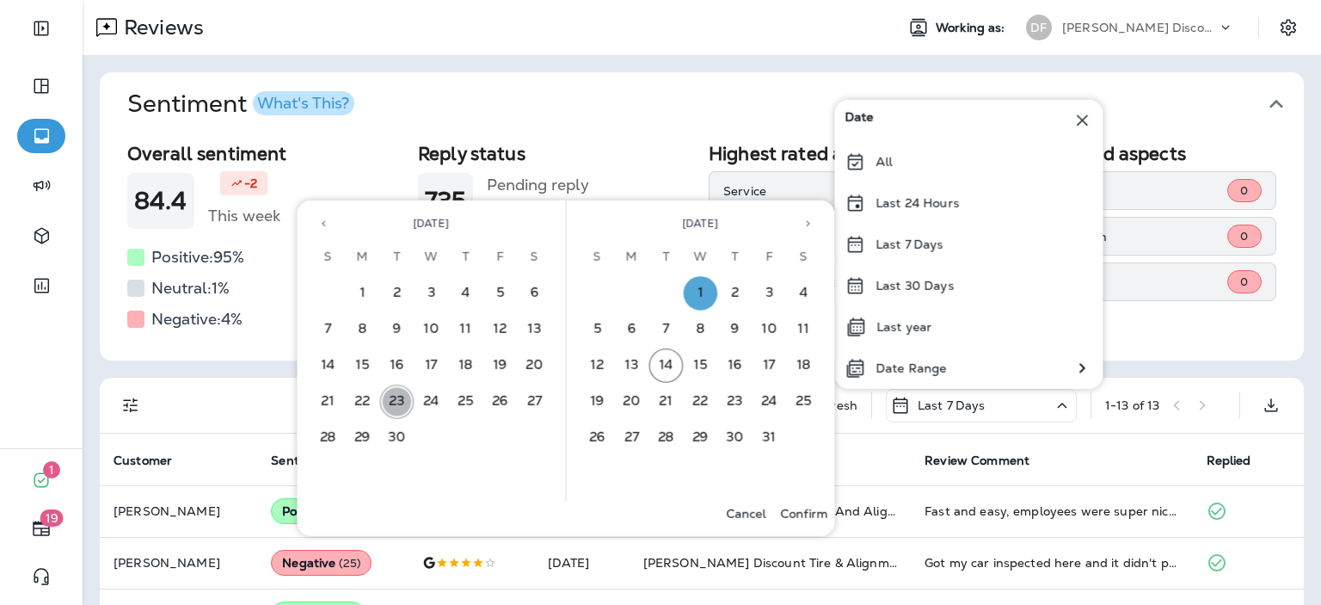
click at [395, 395] on button "23" at bounding box center [397, 401] width 34 height 34
click at [665, 356] on button "14" at bounding box center [666, 365] width 34 height 34
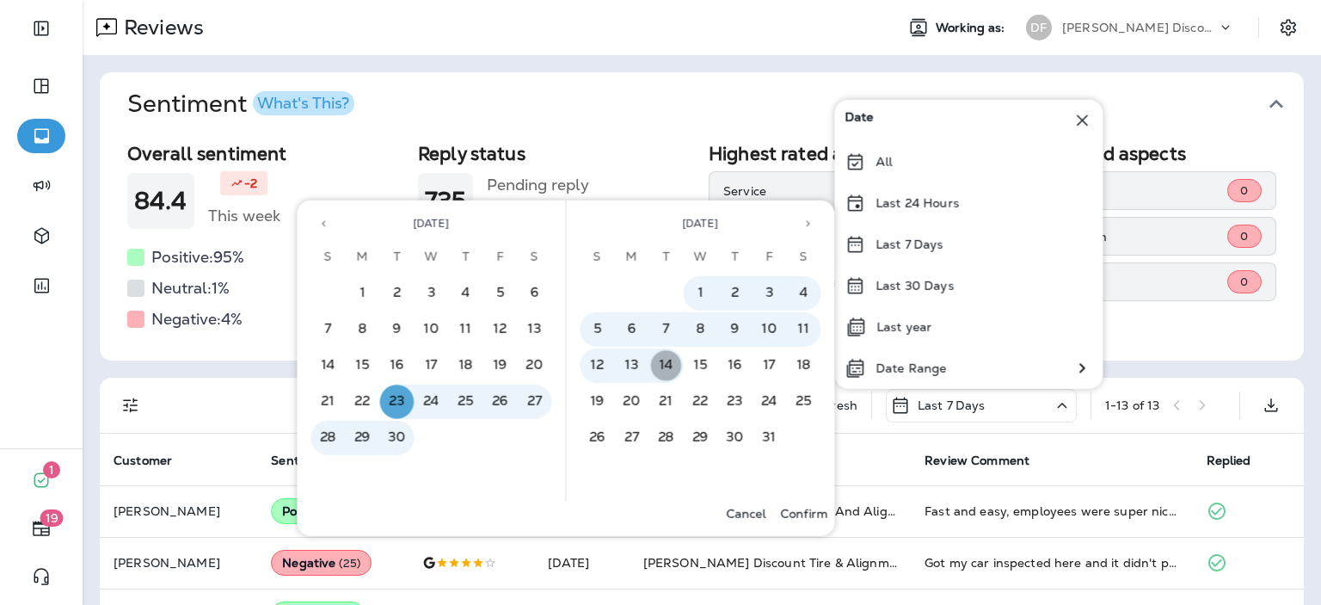
click at [665, 356] on button "14" at bounding box center [666, 365] width 34 height 34
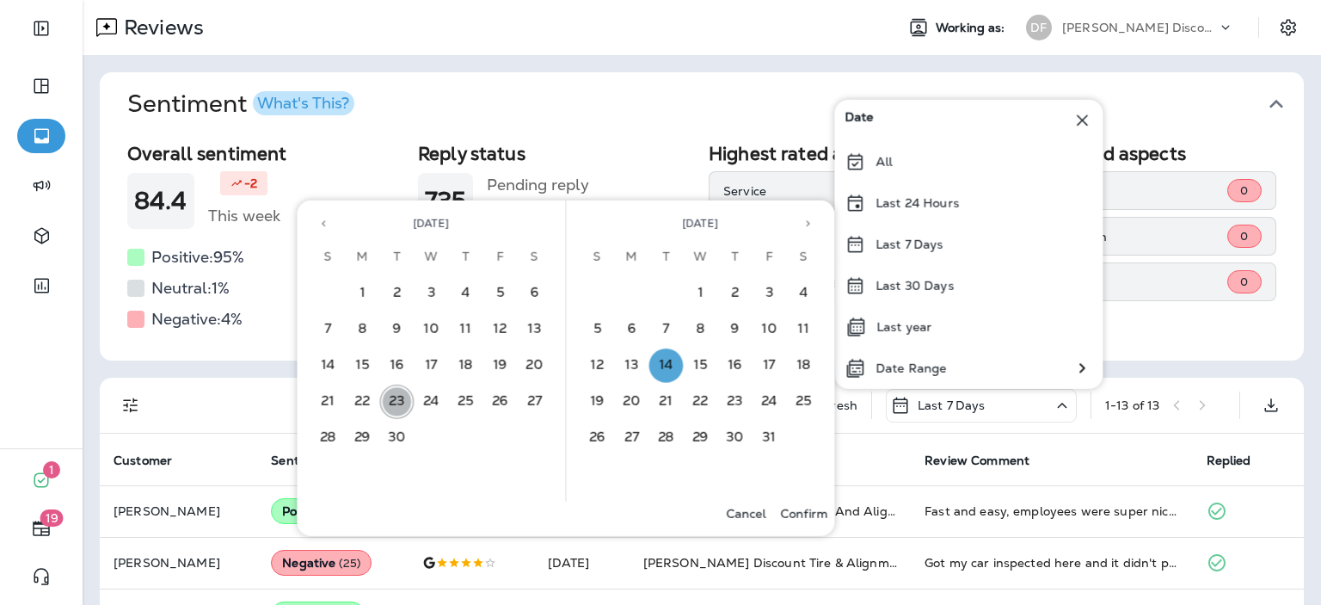
click at [393, 398] on button "23" at bounding box center [397, 401] width 34 height 34
click at [667, 364] on button "14" at bounding box center [666, 365] width 34 height 34
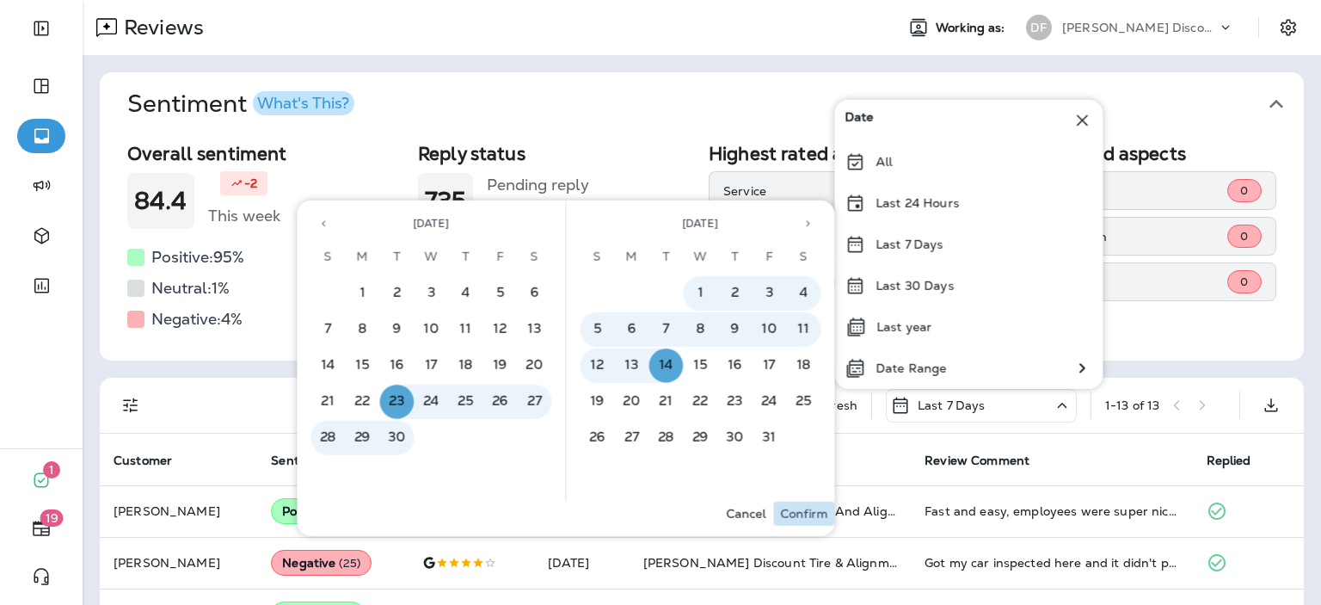
click at [802, 509] on p "Confirm" at bounding box center [803, 514] width 47 height 14
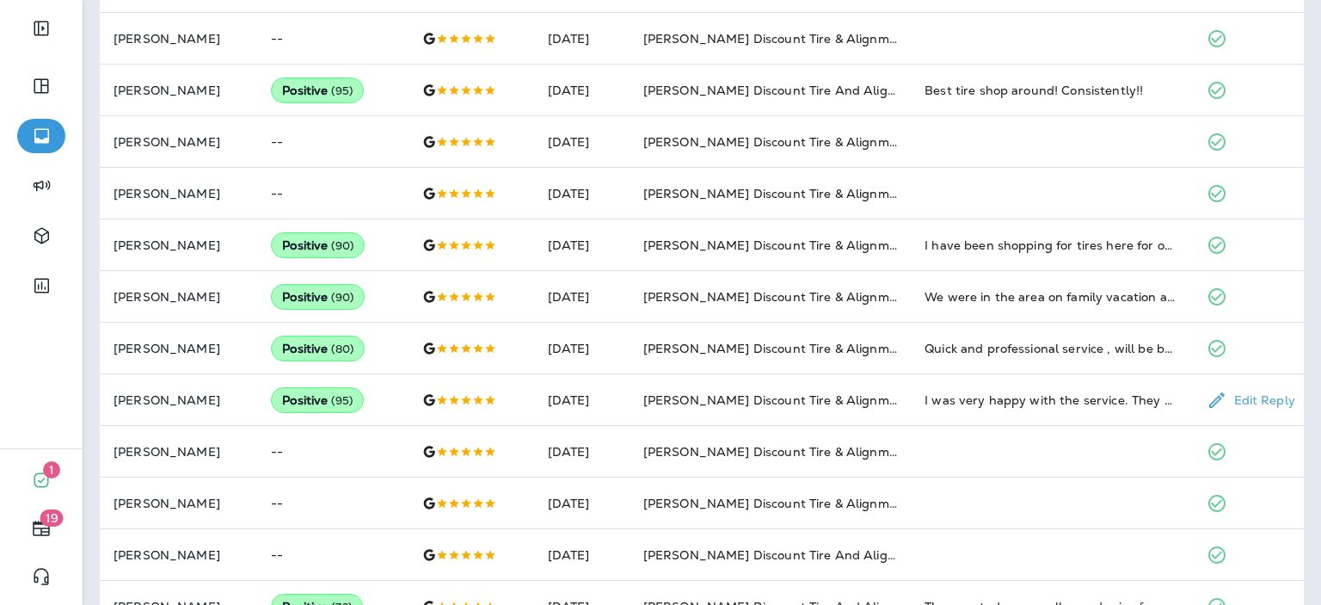
scroll to position [929, 0]
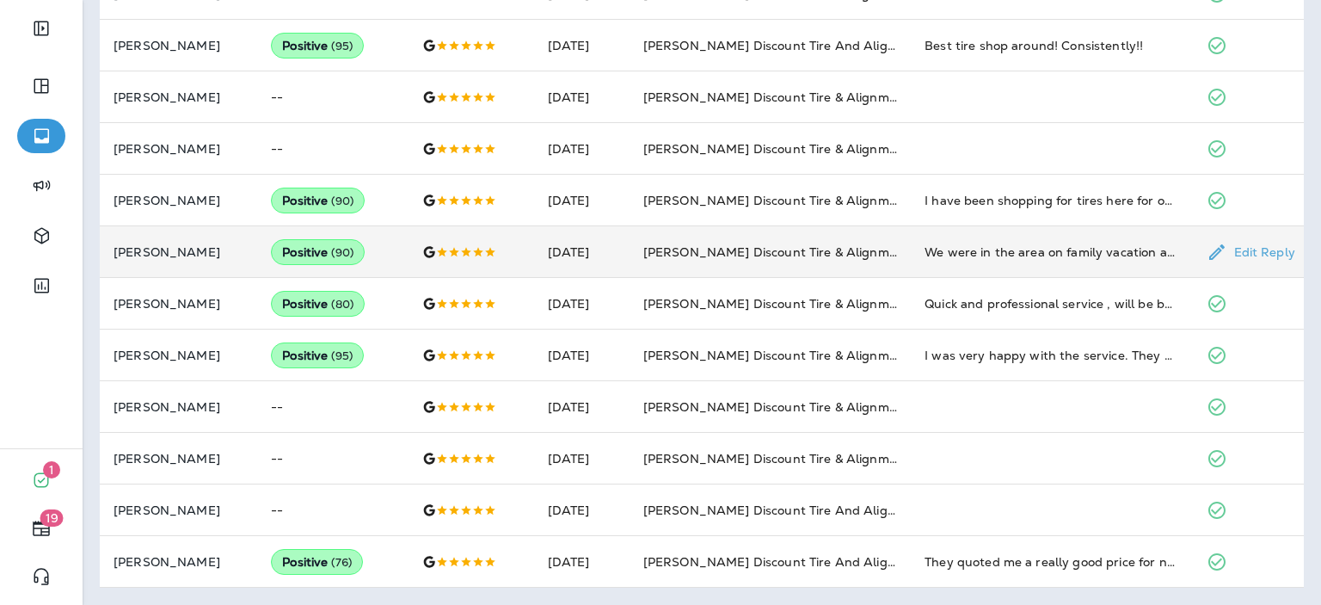
click at [138, 246] on p "[PERSON_NAME]" at bounding box center [179, 252] width 130 height 14
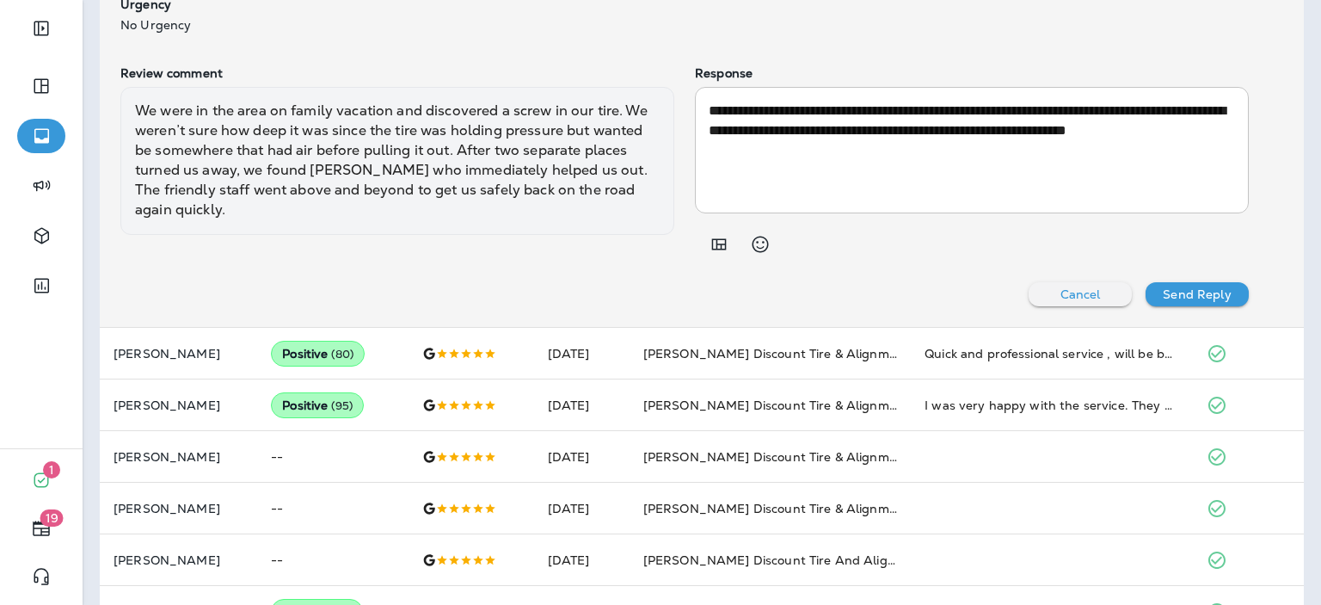
scroll to position [1404, 0]
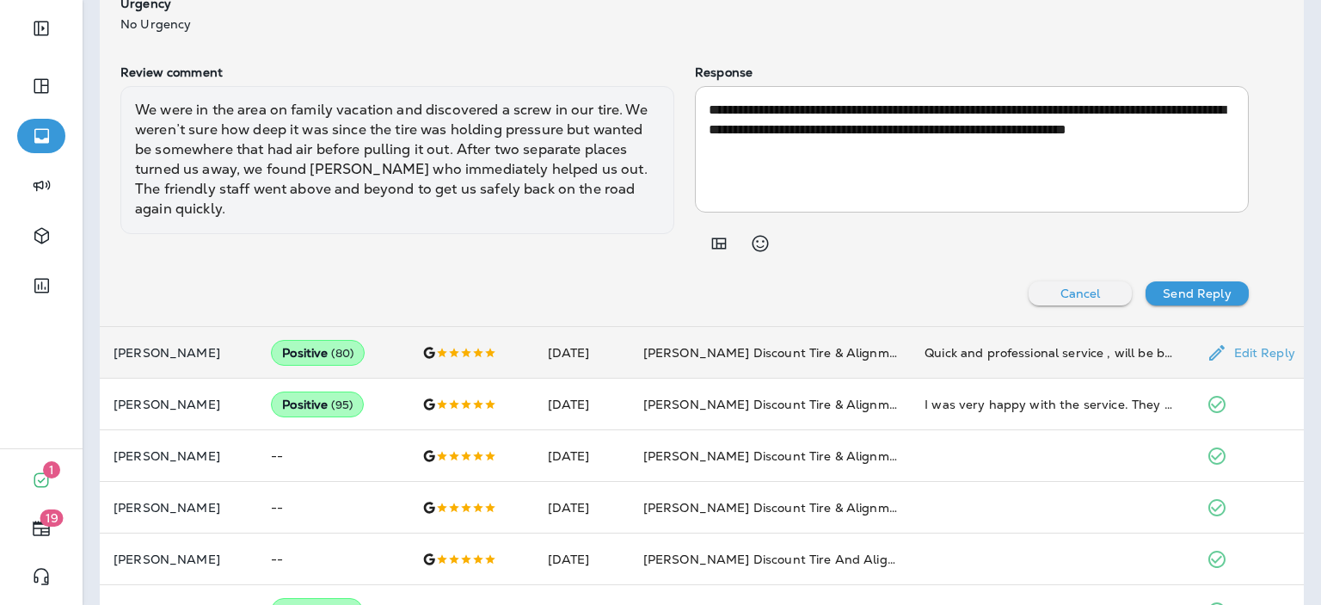
click at [136, 352] on p "[PERSON_NAME]" at bounding box center [179, 353] width 130 height 14
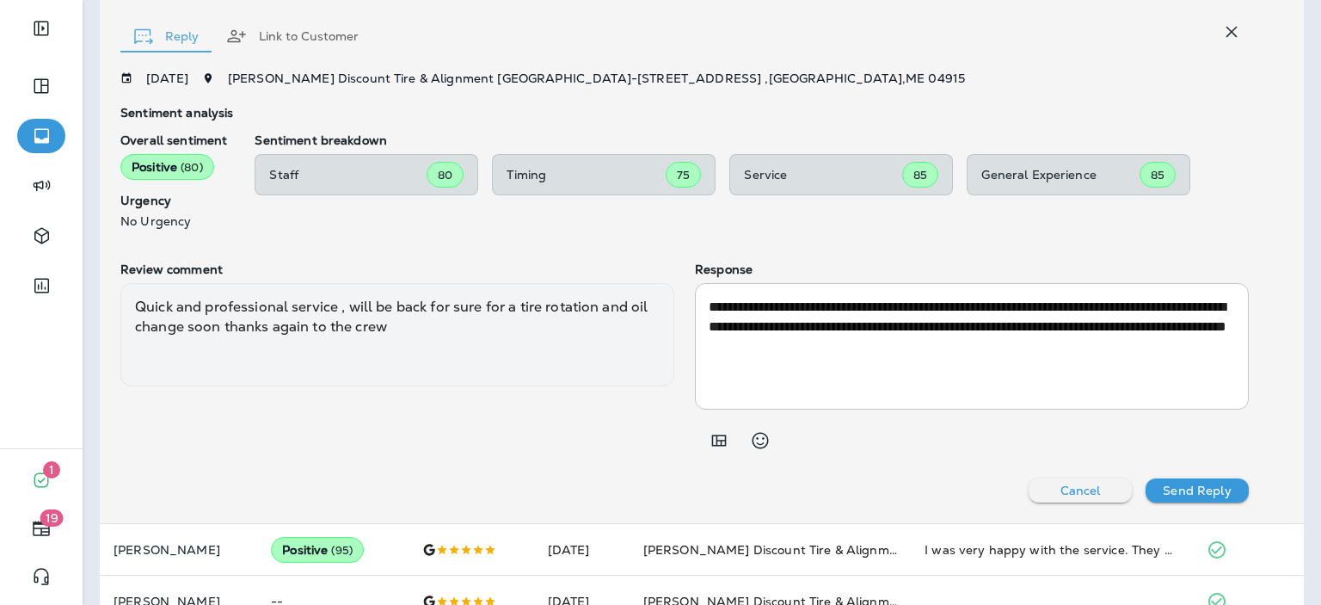
scroll to position [1452, 0]
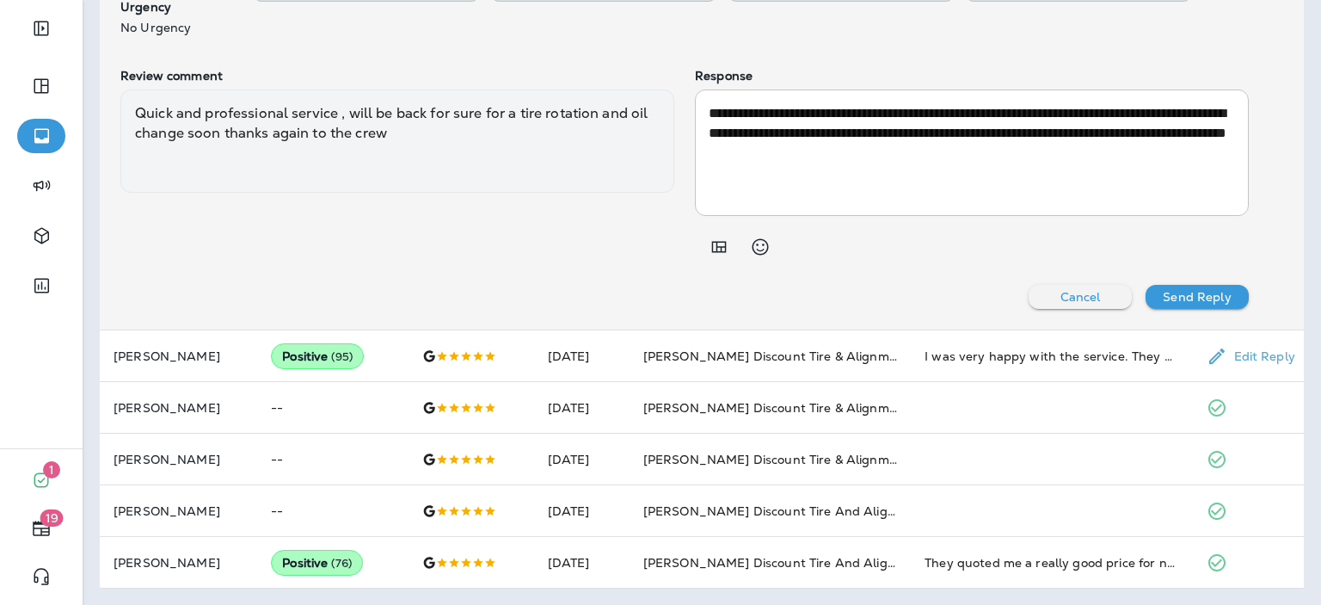
click at [136, 352] on p "[PERSON_NAME]" at bounding box center [179, 356] width 130 height 14
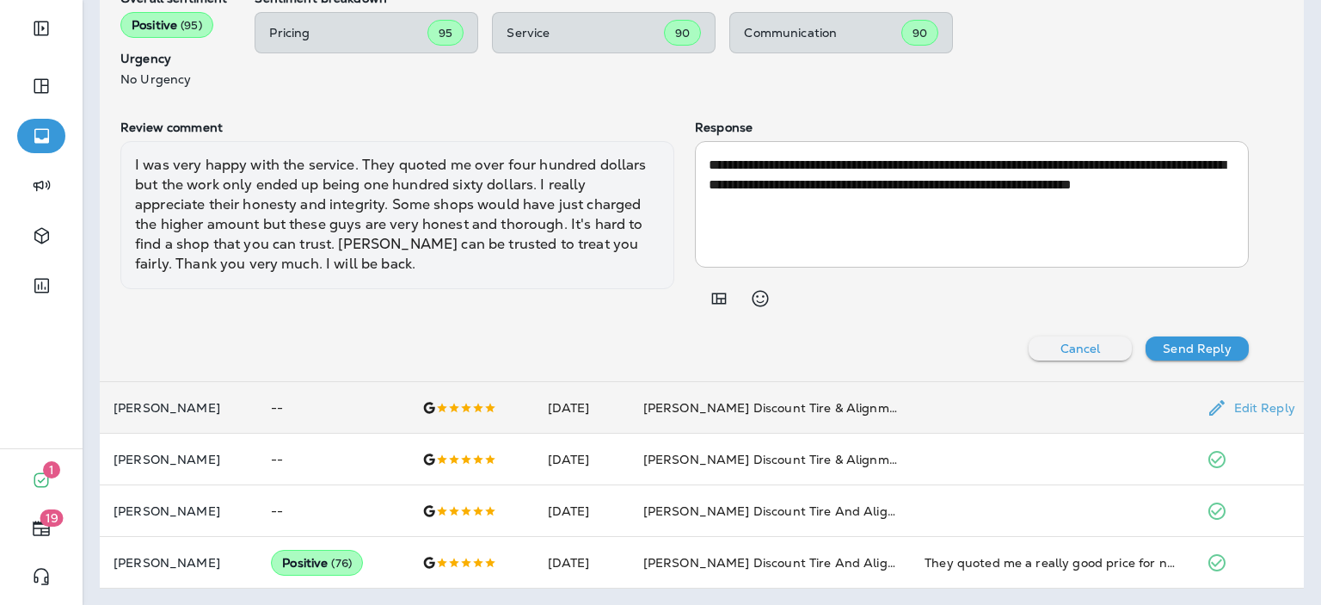
click at [155, 402] on p "[PERSON_NAME]" at bounding box center [179, 408] width 130 height 14
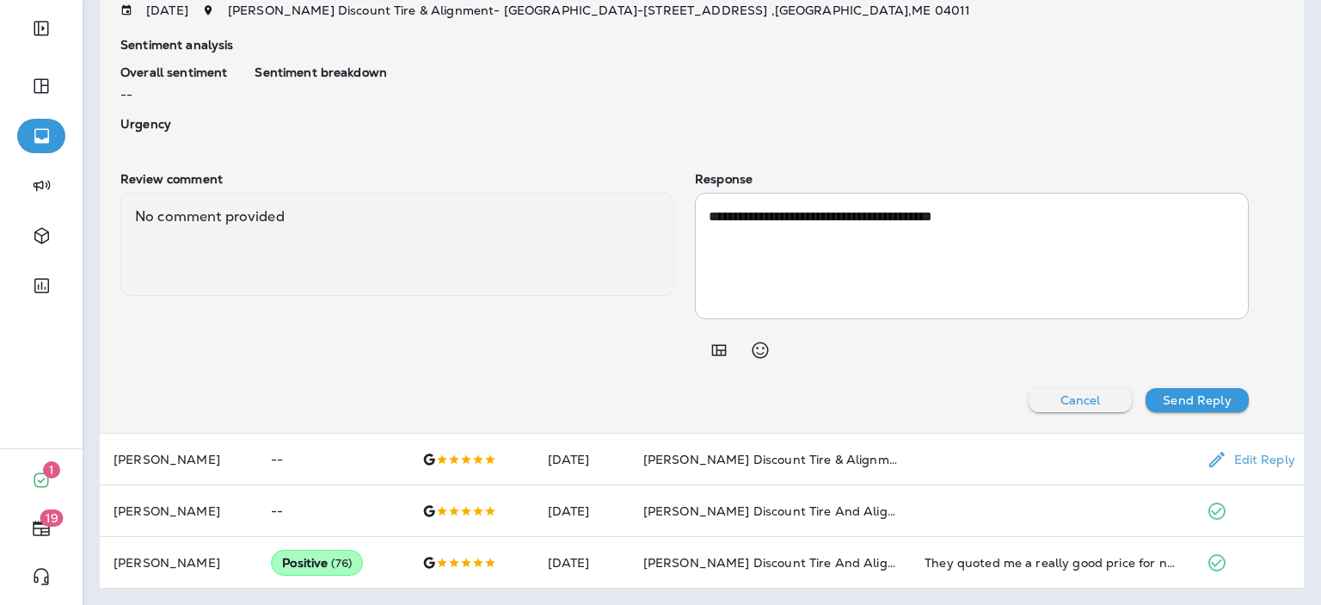
click at [151, 463] on p "[PERSON_NAME]" at bounding box center [179, 459] width 130 height 14
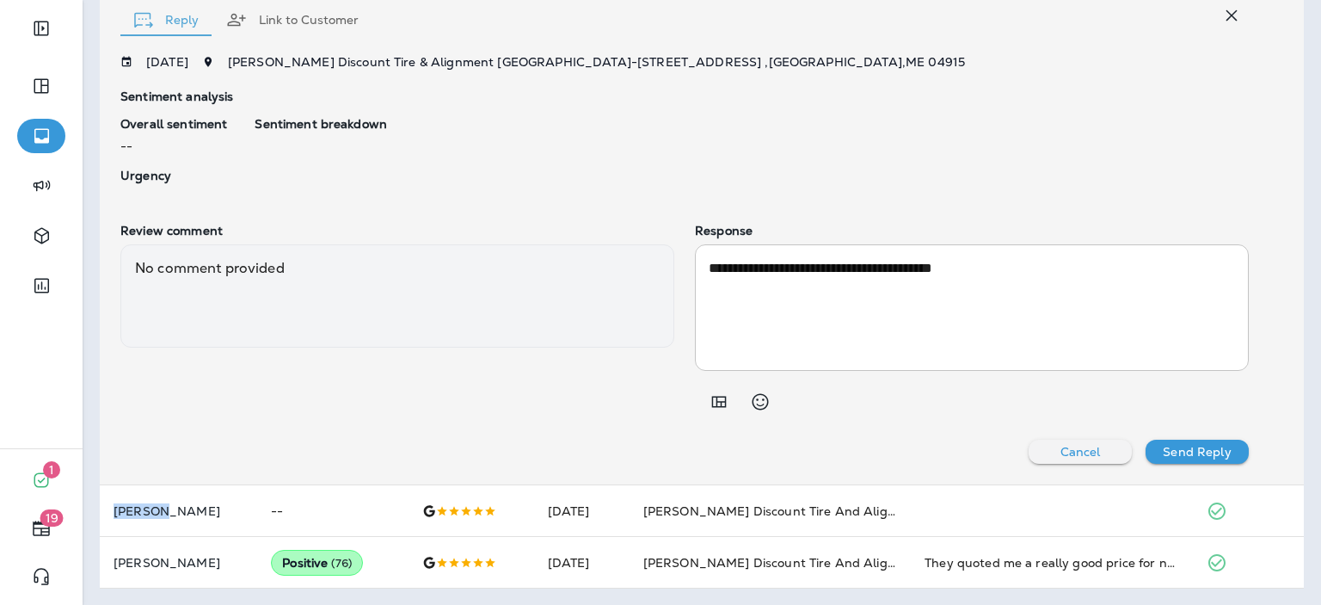
click at [151, 463] on div "Cancel Send Reply" at bounding box center [684, 451] width 1128 height 24
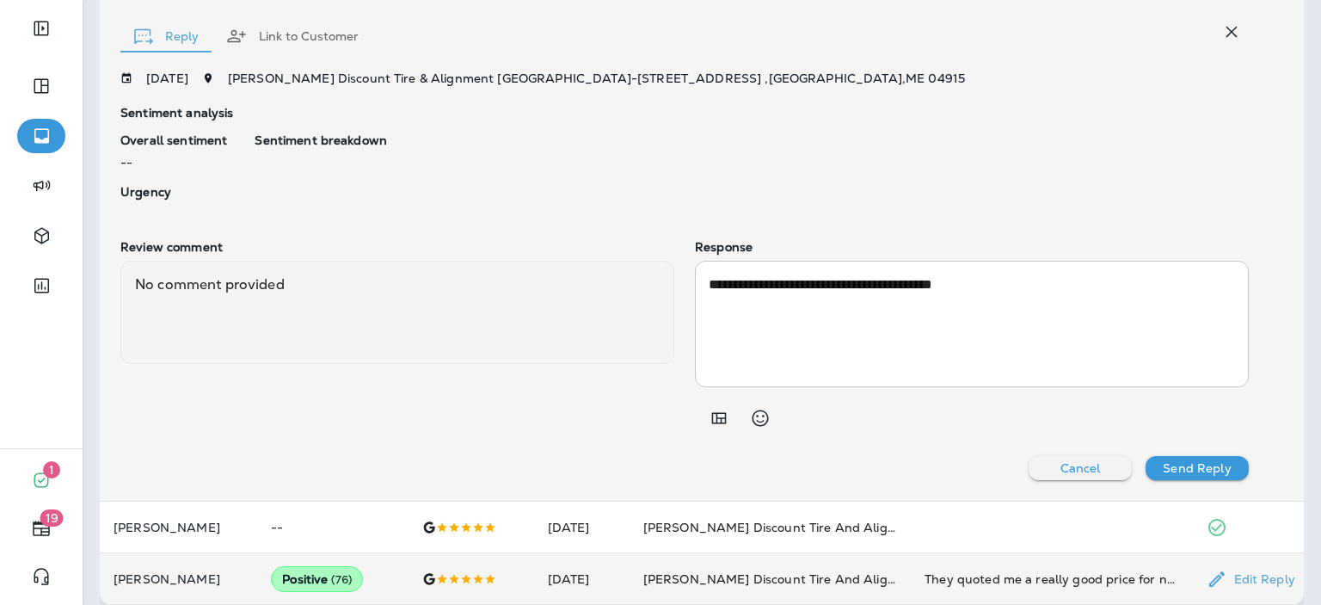
click at [167, 574] on p "[PERSON_NAME]" at bounding box center [179, 579] width 130 height 14
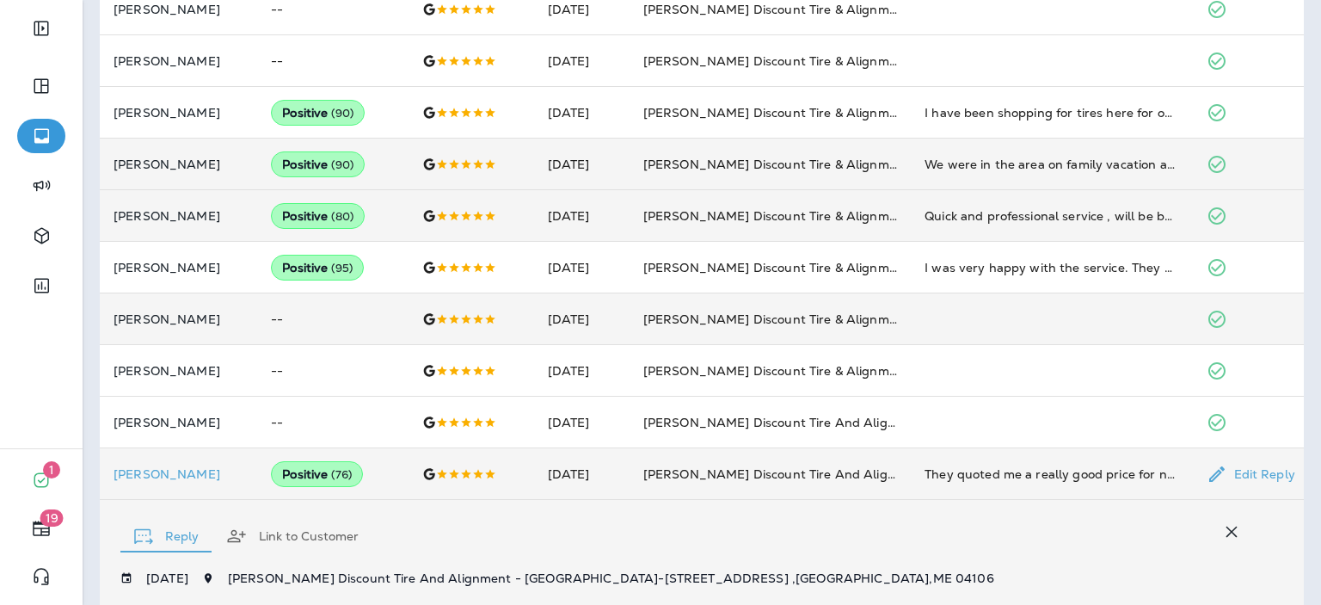
scroll to position [1018, 0]
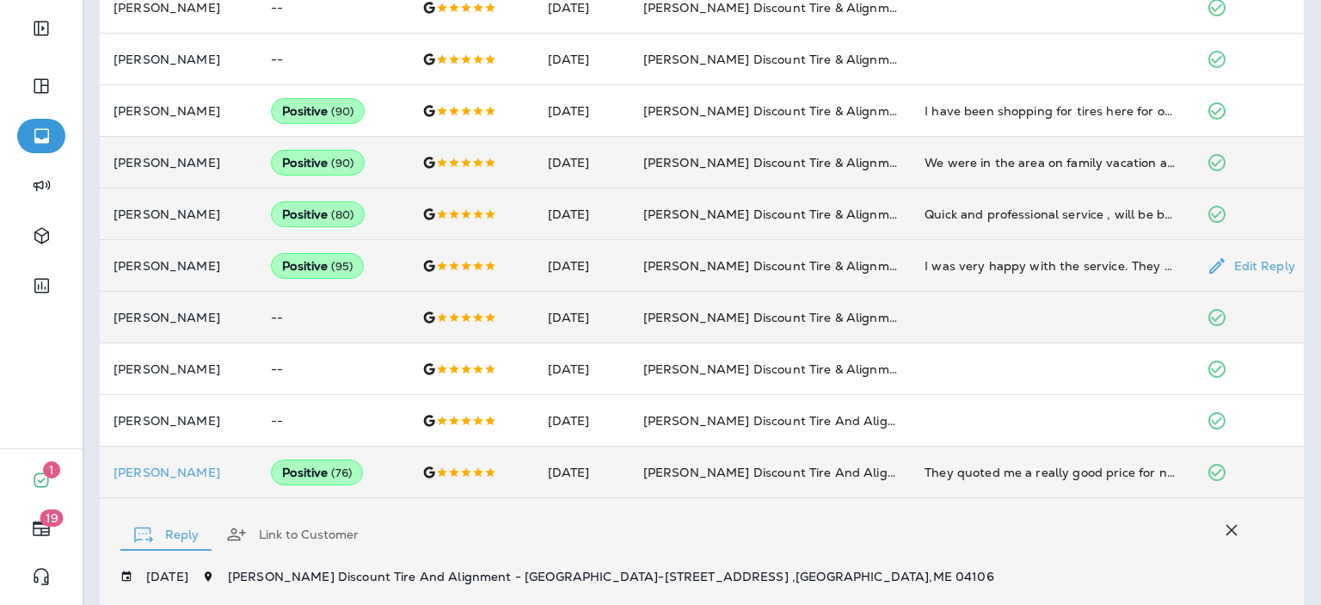
click at [163, 267] on p "[PERSON_NAME]" at bounding box center [179, 266] width 130 height 14
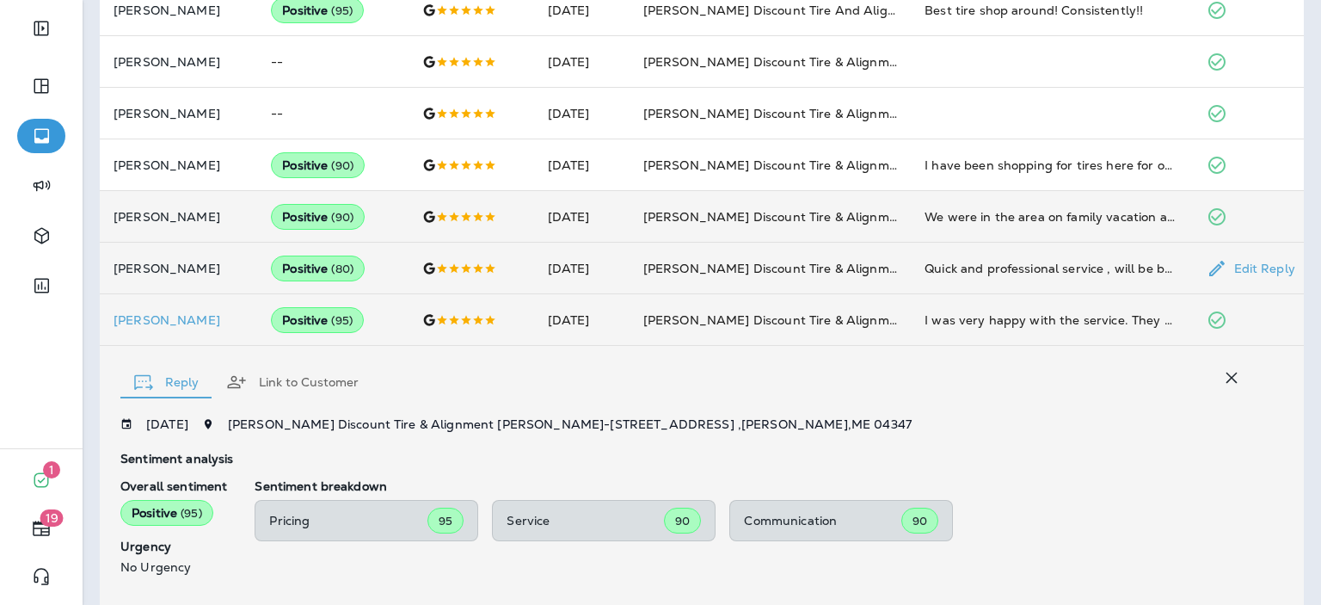
scroll to position [963, 0]
click at [155, 207] on td "[PERSON_NAME]" at bounding box center [178, 218] width 157 height 52
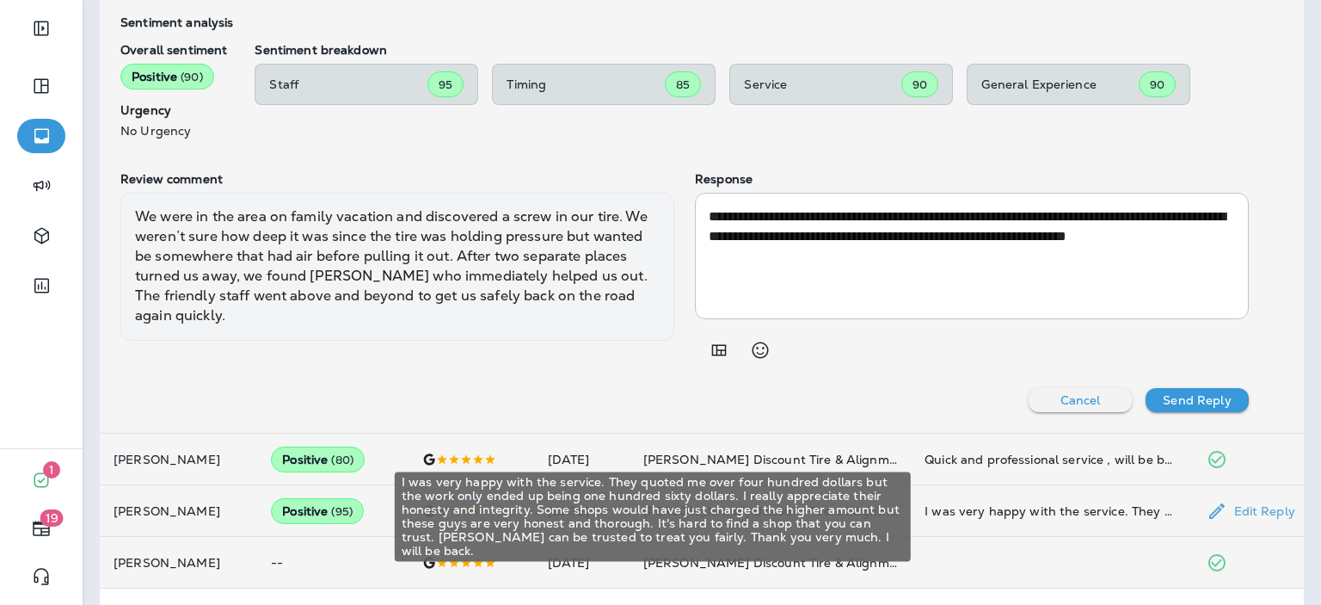
scroll to position [1297, 0]
